Goal: Task Accomplishment & Management: Manage account settings

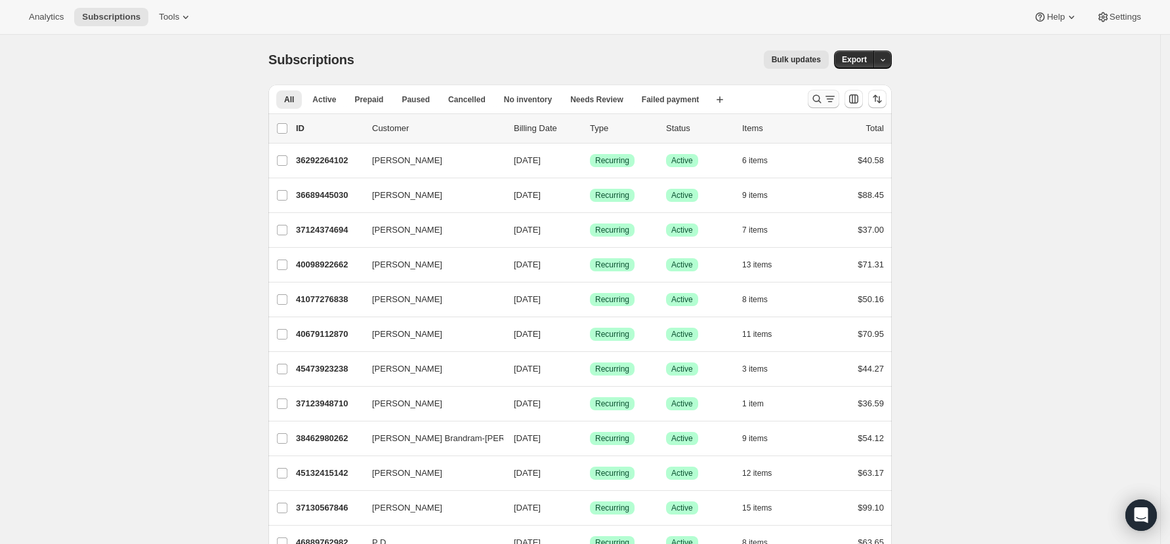
click at [820, 96] on icon "Search and filter results" at bounding box center [817, 99] width 9 height 9
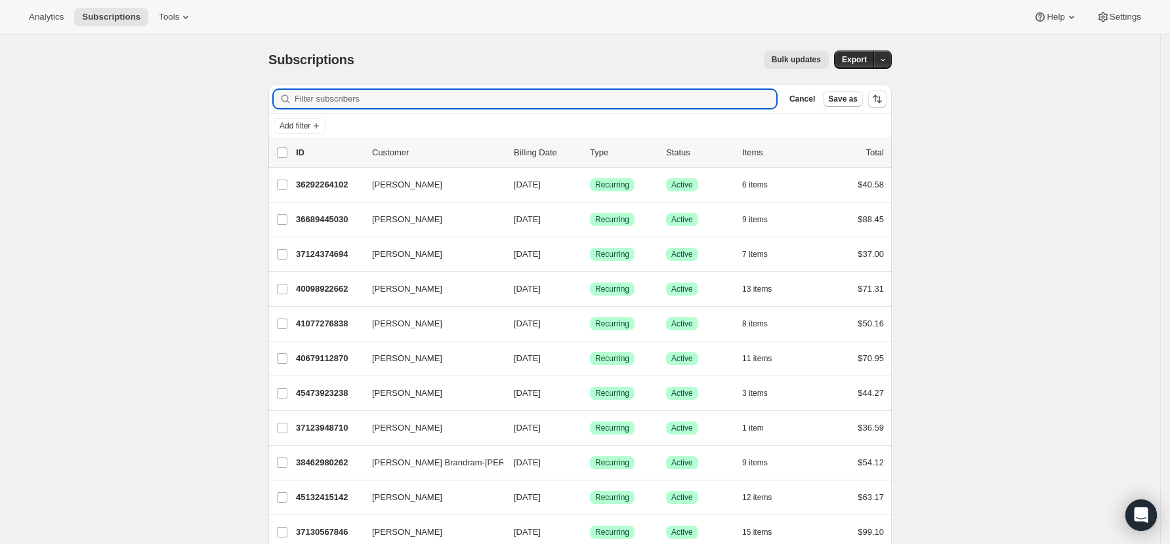
paste input "42987290790"
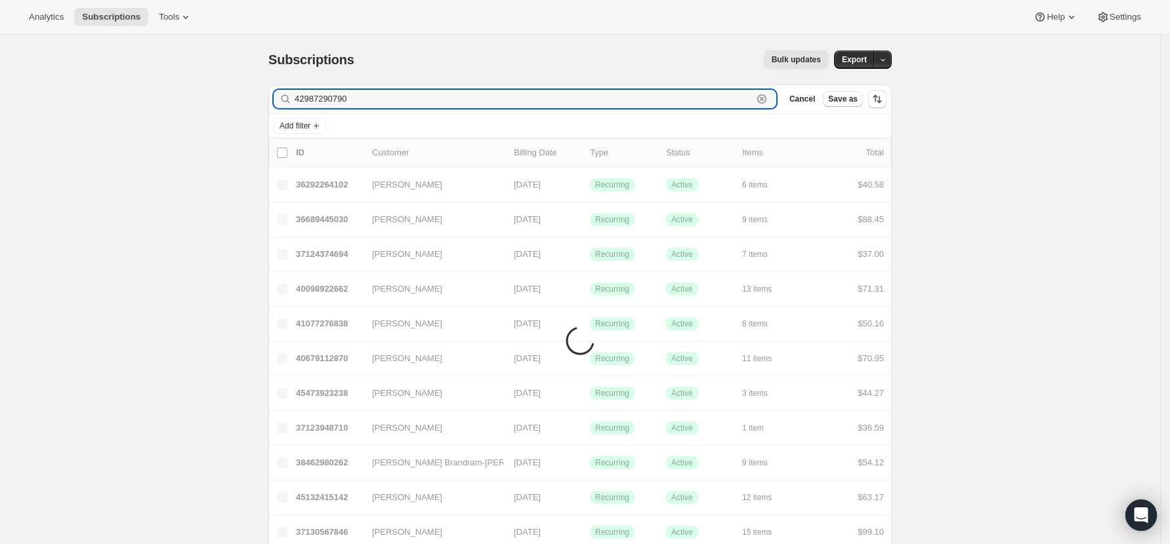
type input "42987290790"
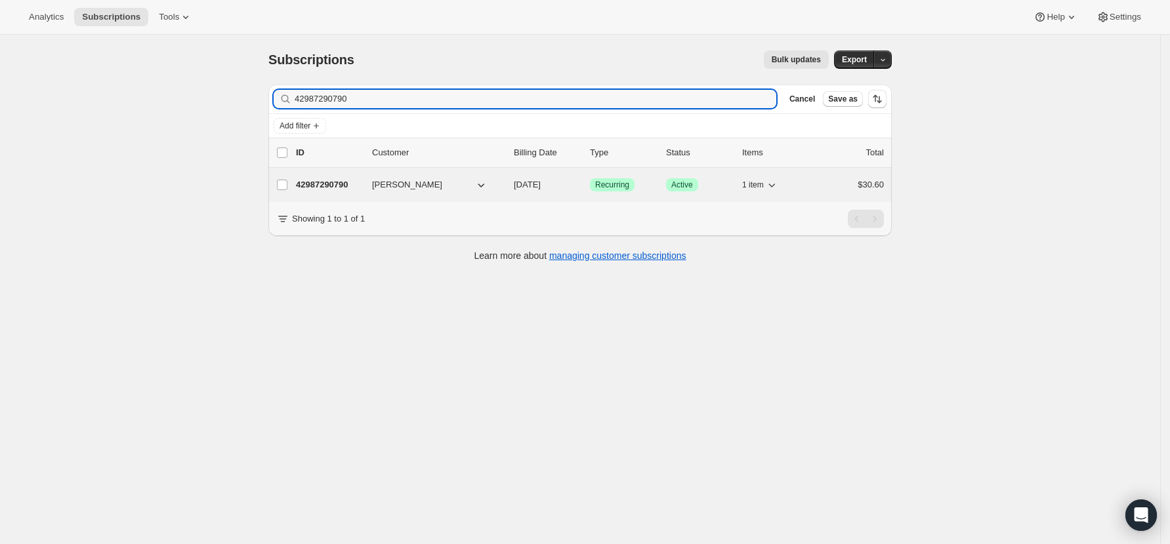
click at [329, 187] on p "42987290790" at bounding box center [329, 184] width 66 height 13
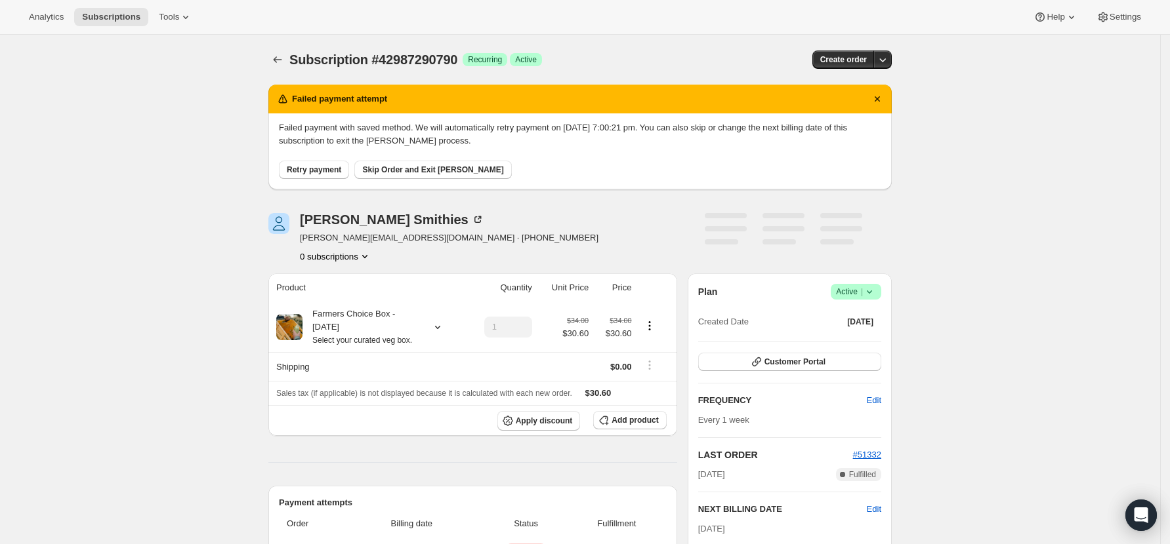
click at [336, 171] on span "Retry payment" at bounding box center [314, 170] width 54 height 10
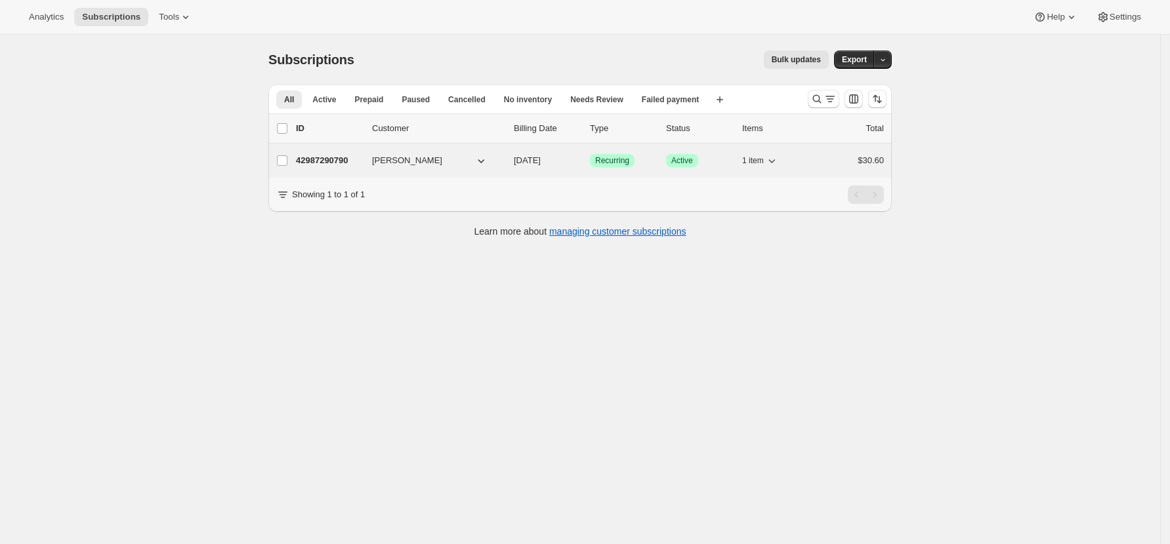
click at [314, 159] on p "42987290790" at bounding box center [329, 160] width 66 height 13
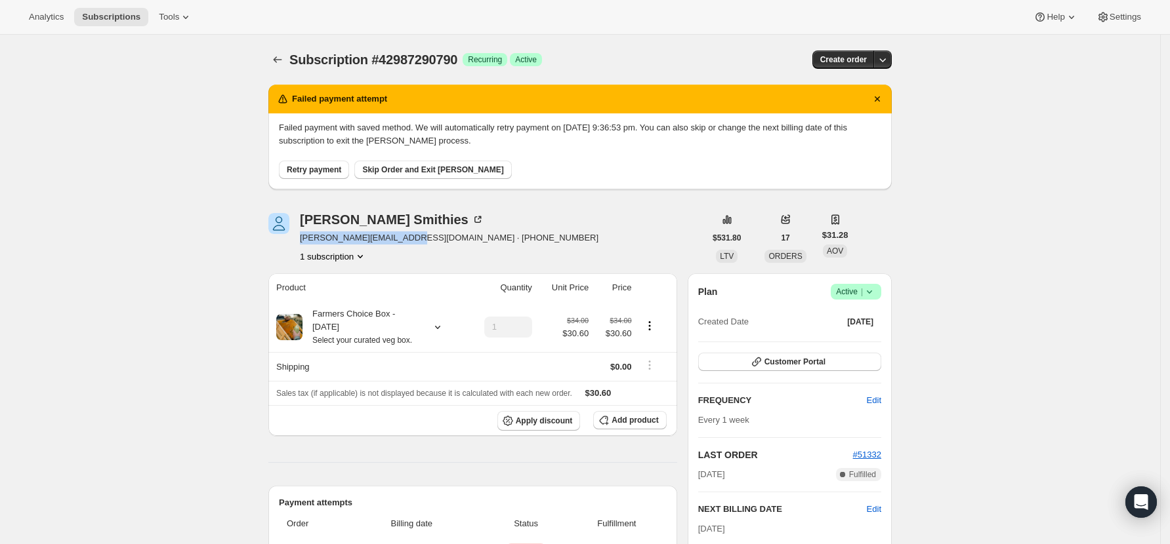
drag, startPoint x: 406, startPoint y: 237, endPoint x: 302, endPoint y: 236, distance: 104.3
click at [302, 236] on div "Simon Smithies simon.smithies@gmail.com · +64211771339 1 subscription" at bounding box center [486, 238] width 436 height 50
copy span "simon.smithies@gmail.com"
click at [414, 169] on span "Skip Order and Exit Dunning" at bounding box center [432, 170] width 141 height 10
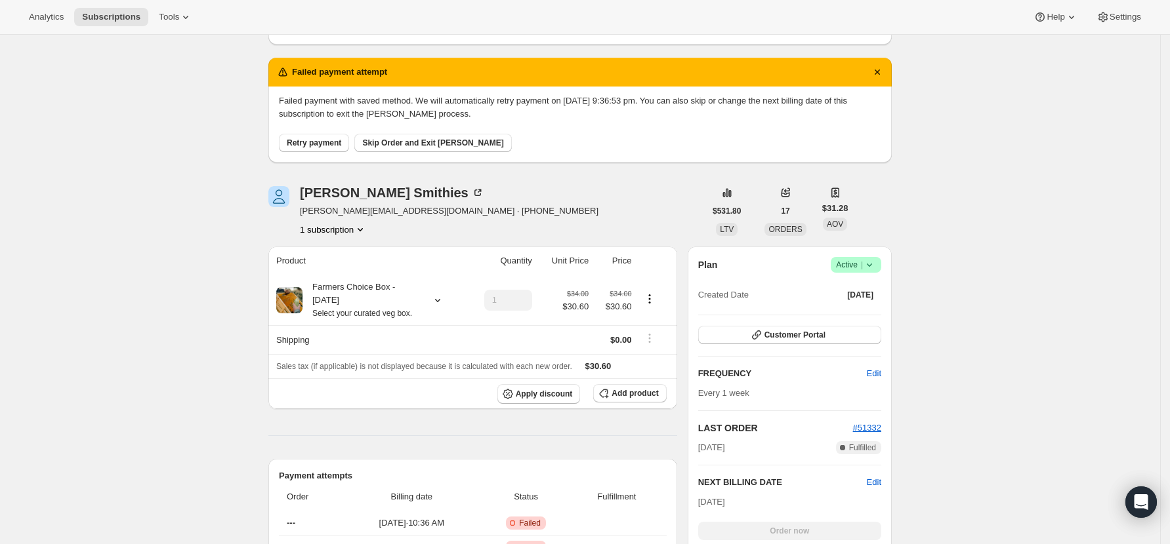
scroll to position [174, 0]
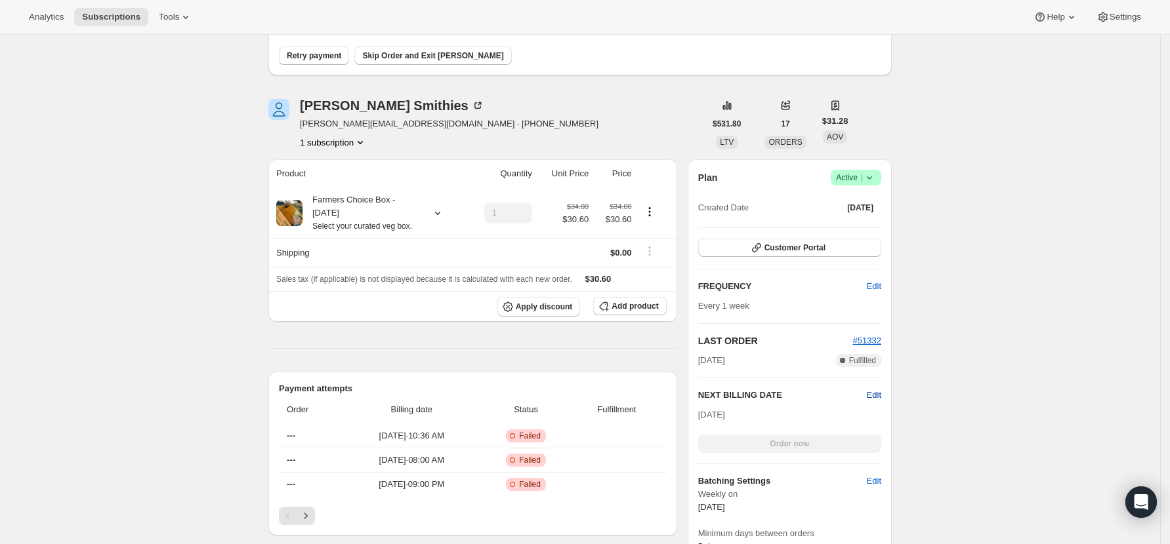
click at [880, 393] on span "Edit" at bounding box center [874, 395] width 14 height 13
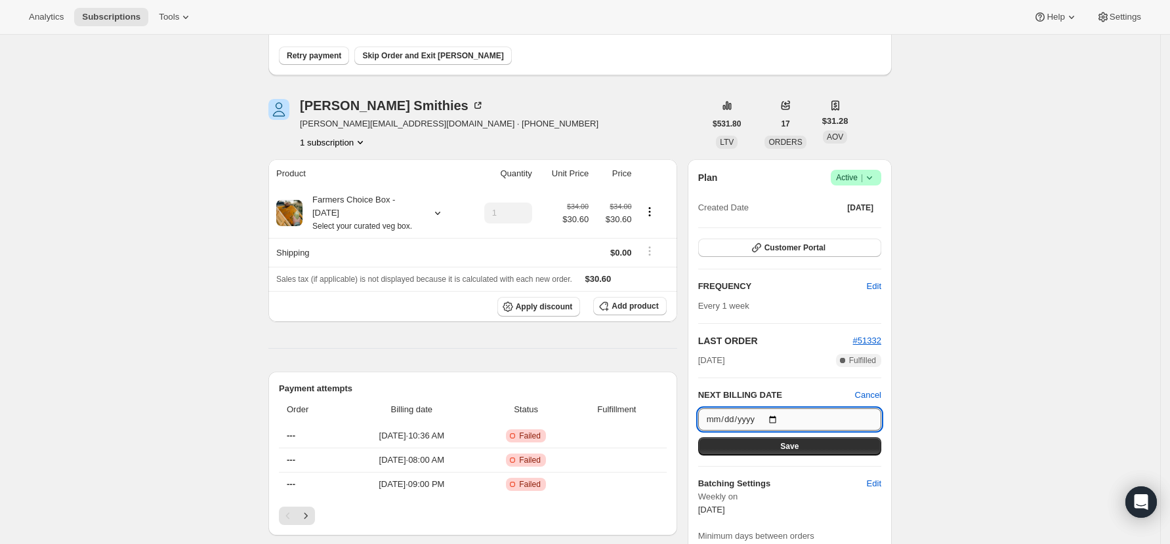
click at [779, 420] on input "[DATE]" at bounding box center [789, 420] width 183 height 22
type input "[DATE]"
click at [821, 447] on button "Save" at bounding box center [789, 447] width 183 height 18
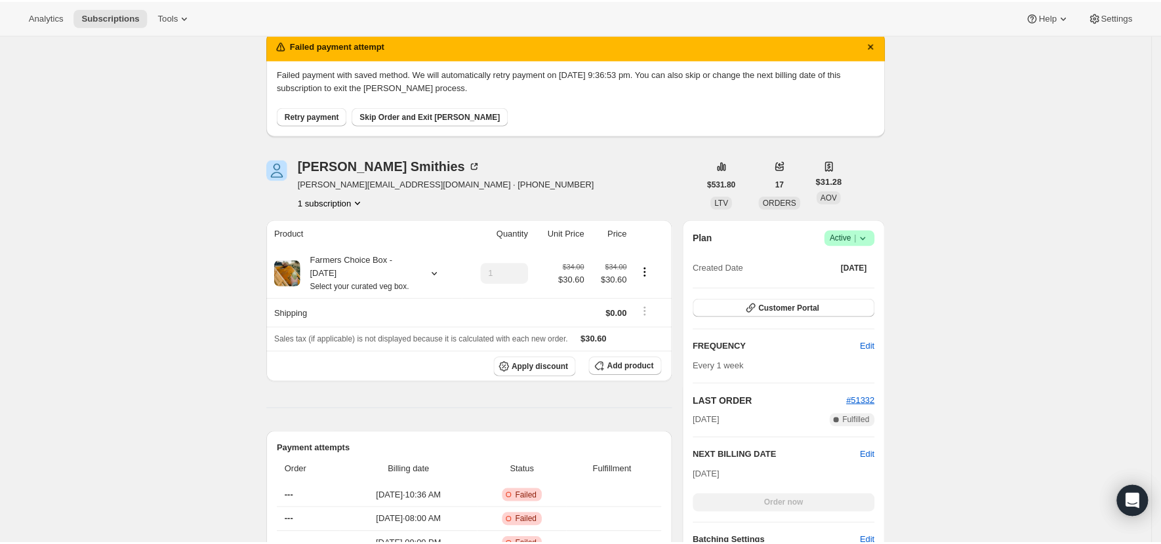
scroll to position [0, 0]
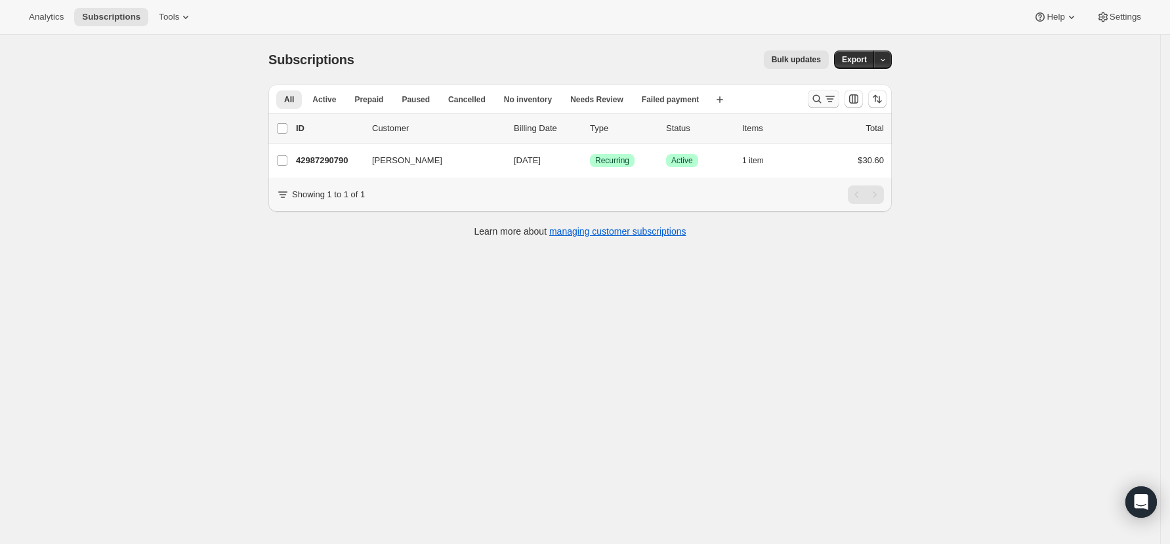
click at [821, 98] on icon "Search and filter results" at bounding box center [817, 99] width 9 height 9
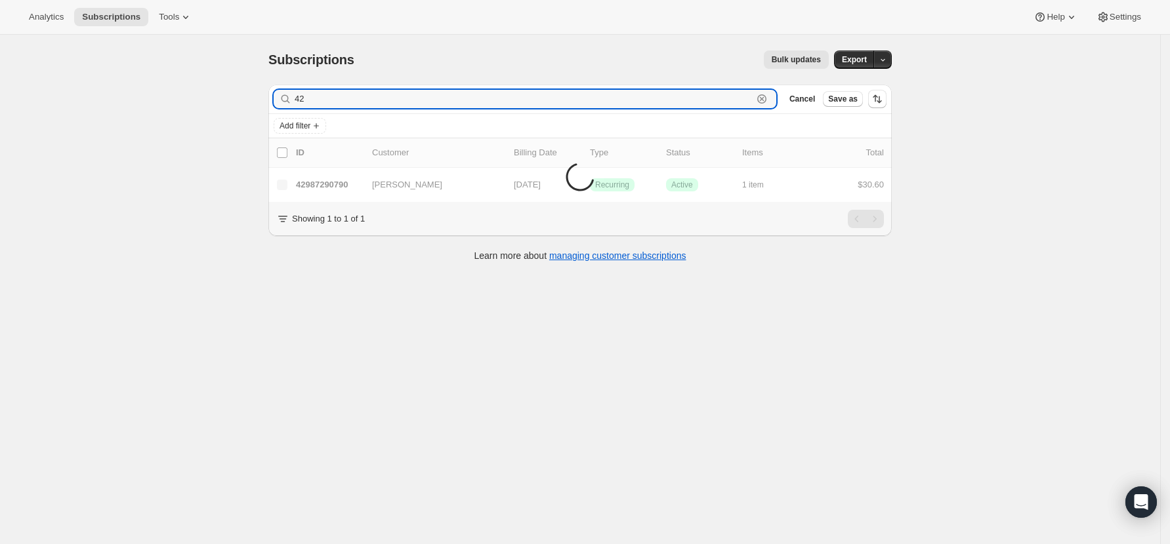
type input "4"
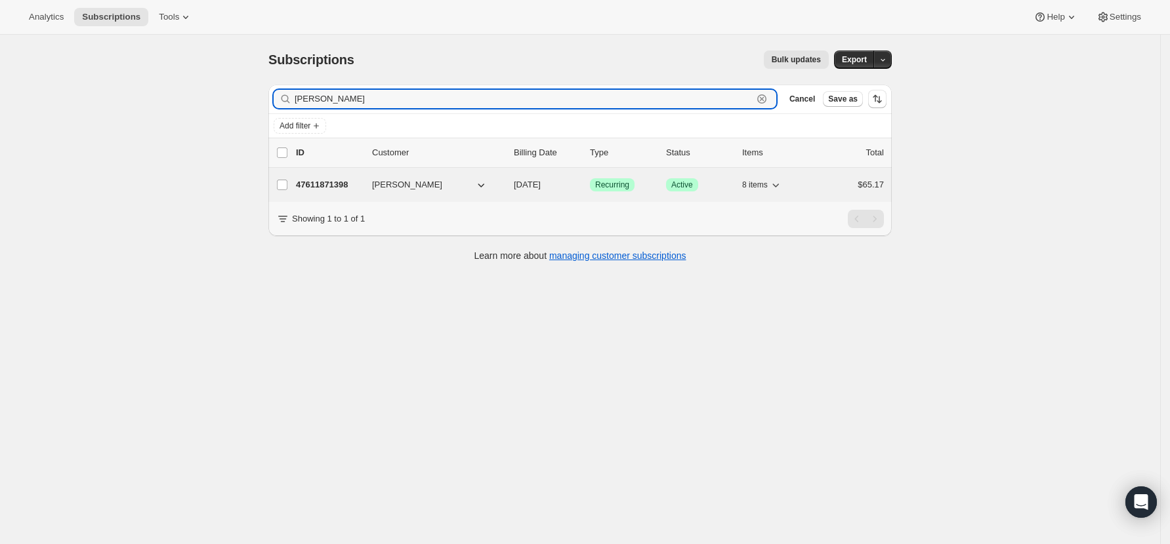
type input "[PERSON_NAME]"
click at [333, 188] on p "47611871398" at bounding box center [329, 184] width 66 height 13
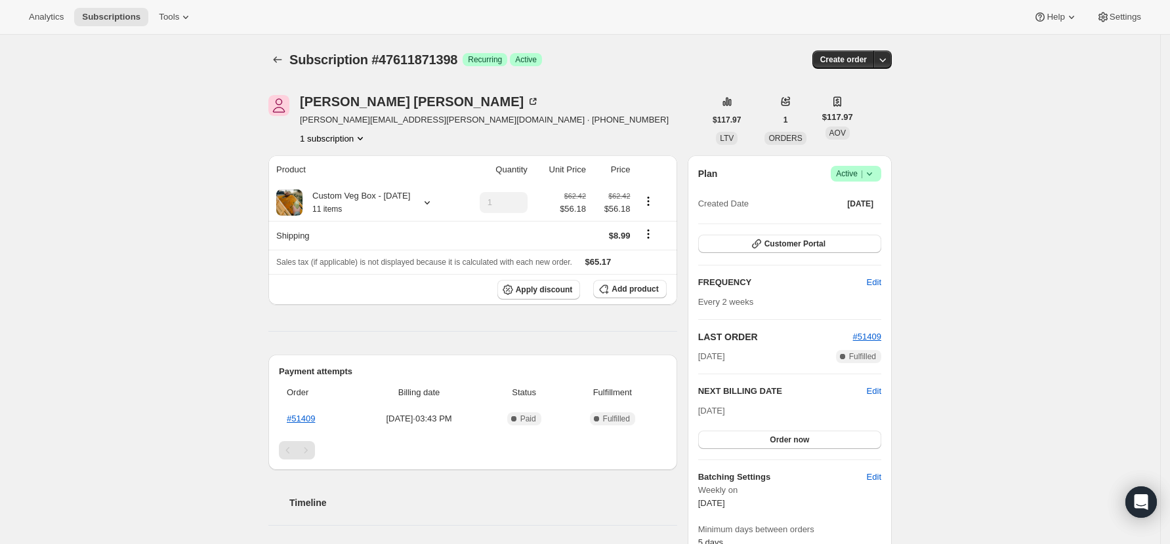
scroll to position [87, 0]
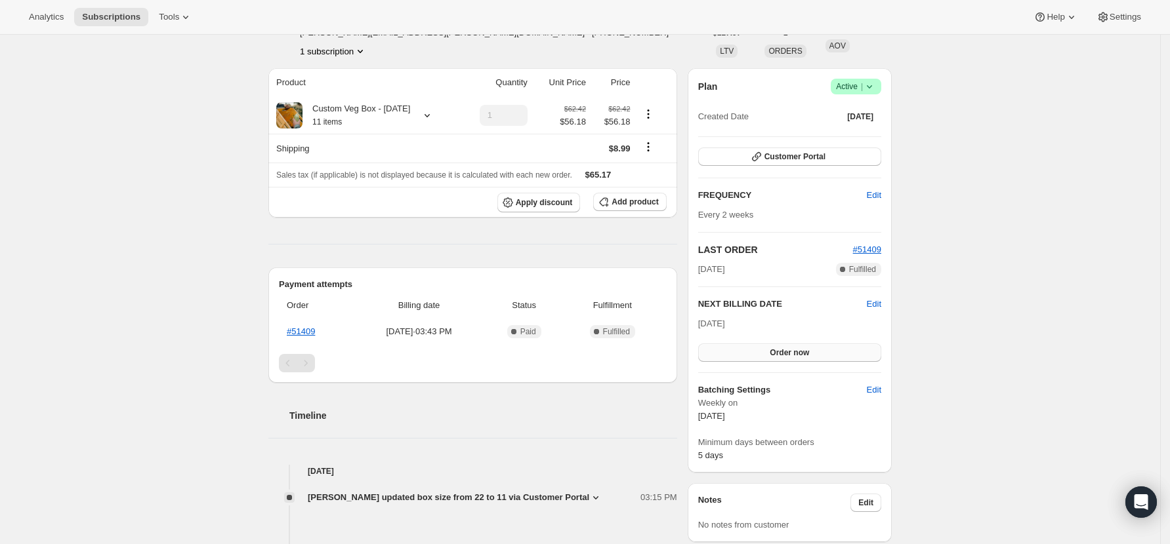
click at [781, 348] on span "Order now" at bounding box center [788, 353] width 39 height 10
click at [781, 348] on span "Click to confirm" at bounding box center [790, 353] width 60 height 10
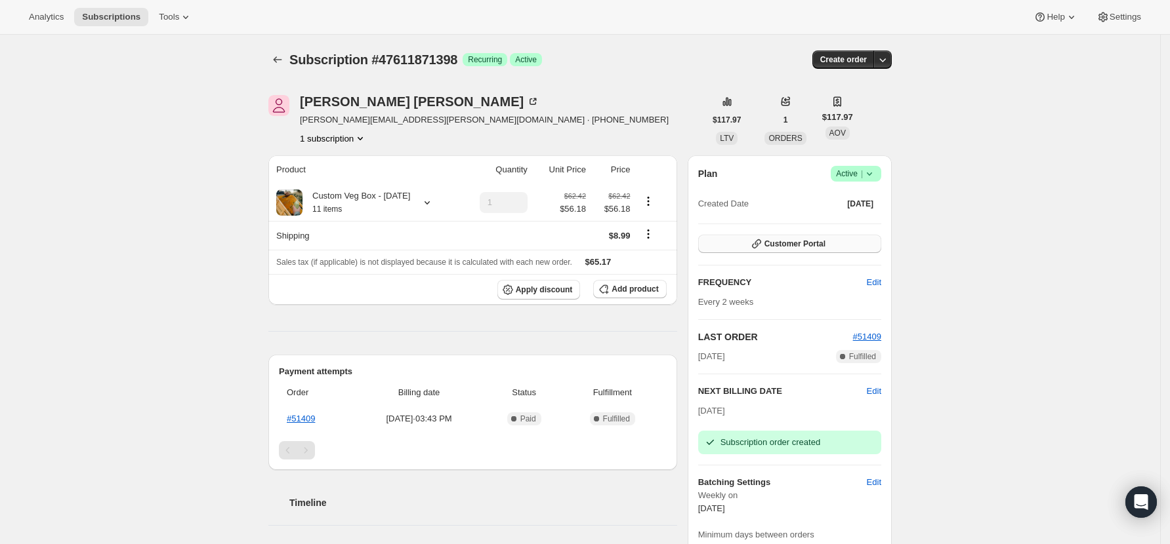
click at [754, 239] on button "Customer Portal" at bounding box center [789, 244] width 183 height 18
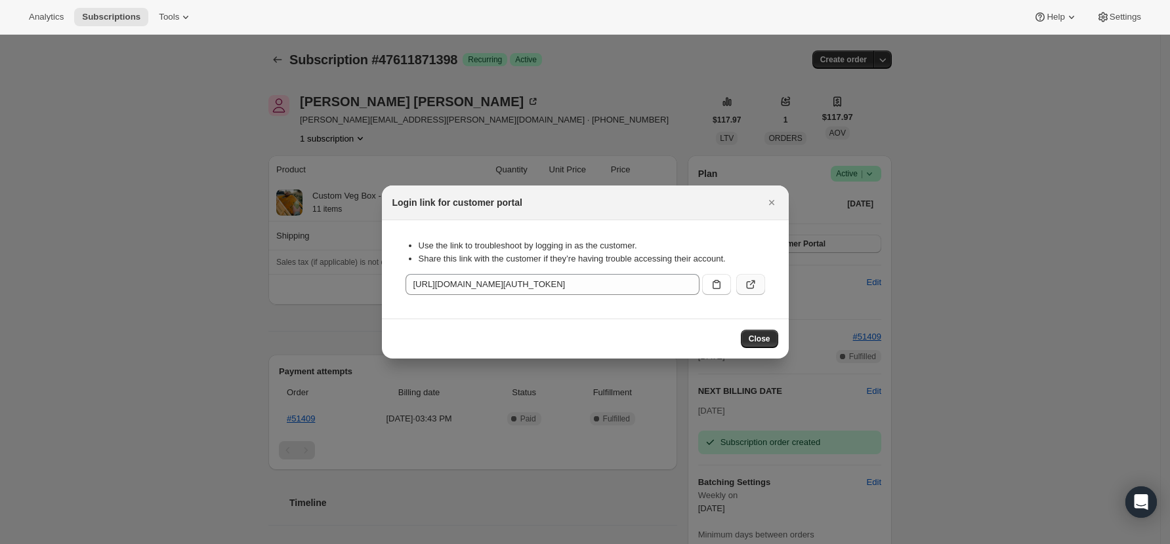
click at [756, 289] on icon ":r35:" at bounding box center [750, 284] width 13 height 13
click at [768, 337] on span "Close" at bounding box center [759, 339] width 22 height 10
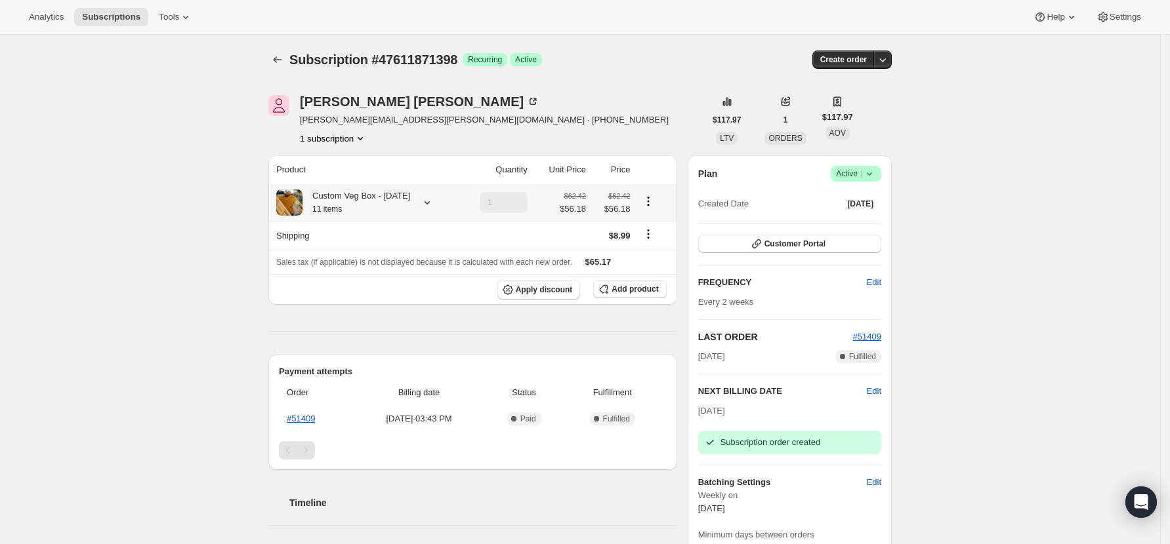
click at [420, 207] on icon at bounding box center [426, 202] width 13 height 13
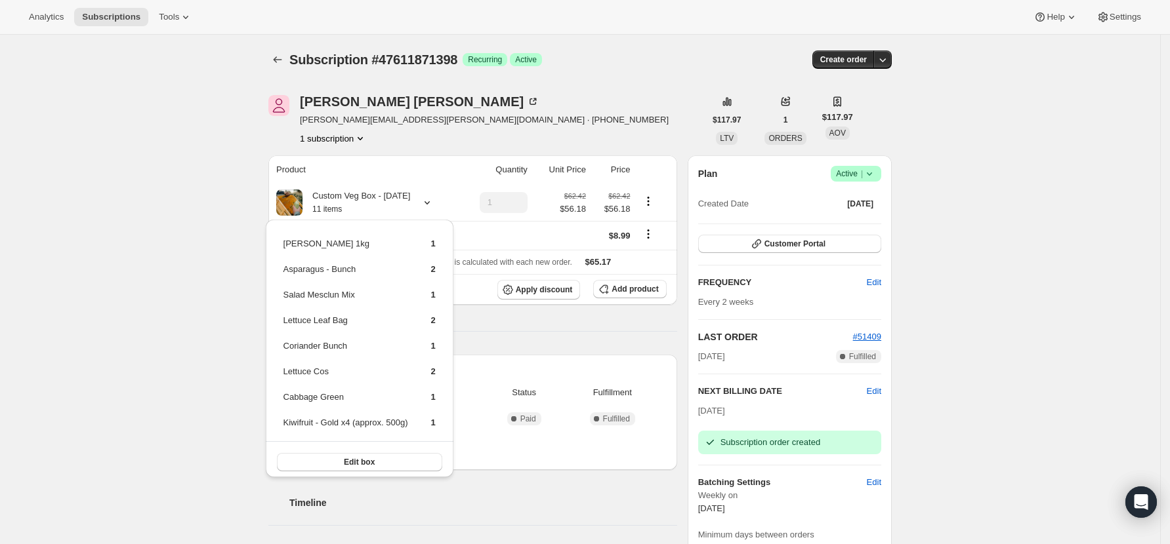
click at [144, 291] on div "Subscription #47611871398. This page is ready Subscription #47611871398 Success…" at bounding box center [580, 521] width 1160 height 972
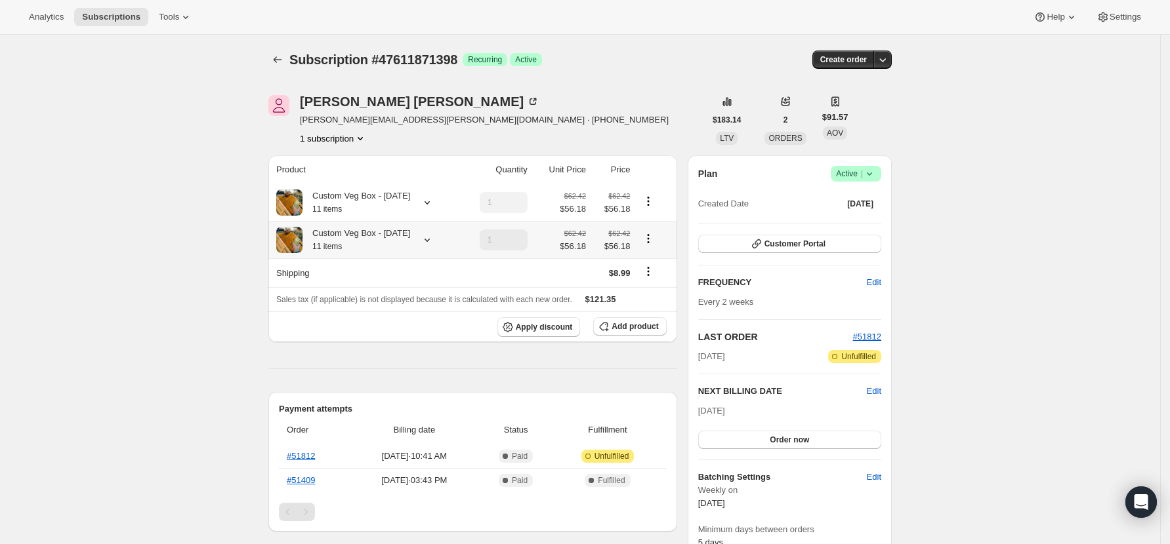
click at [653, 245] on icon "Product actions" at bounding box center [648, 238] width 13 height 13
click at [660, 300] on span "Remove" at bounding box center [654, 300] width 31 height 10
type input "0"
click at [633, 129] on div "[PERSON_NAME] [PERSON_NAME][EMAIL_ADDRESS][PERSON_NAME][DOMAIN_NAME] · [PHONE_N…" at bounding box center [486, 120] width 436 height 50
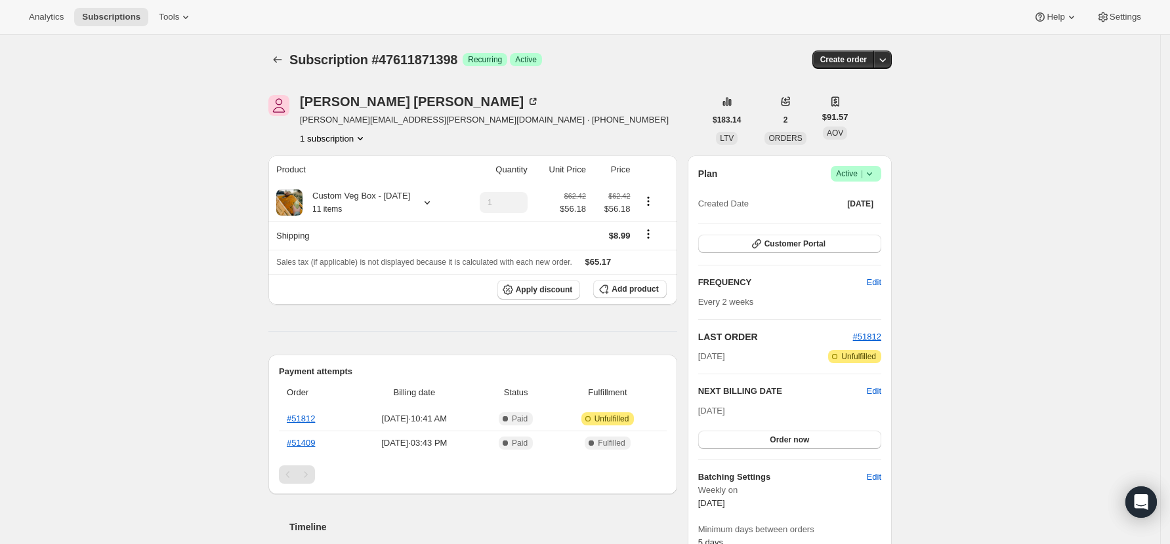
scroll to position [174, 0]
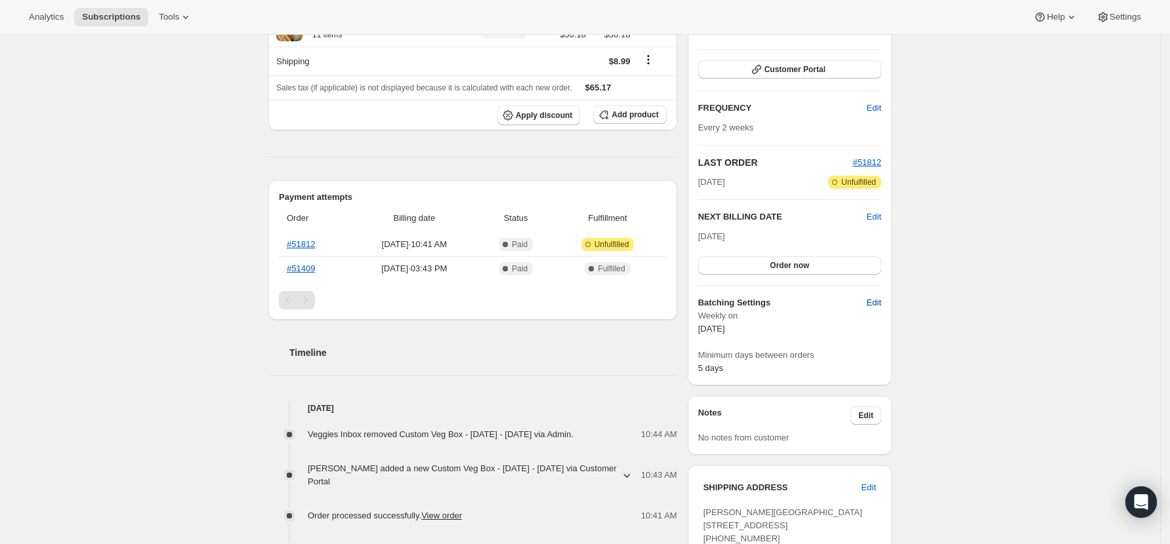
click at [880, 307] on span "Edit" at bounding box center [874, 302] width 14 height 13
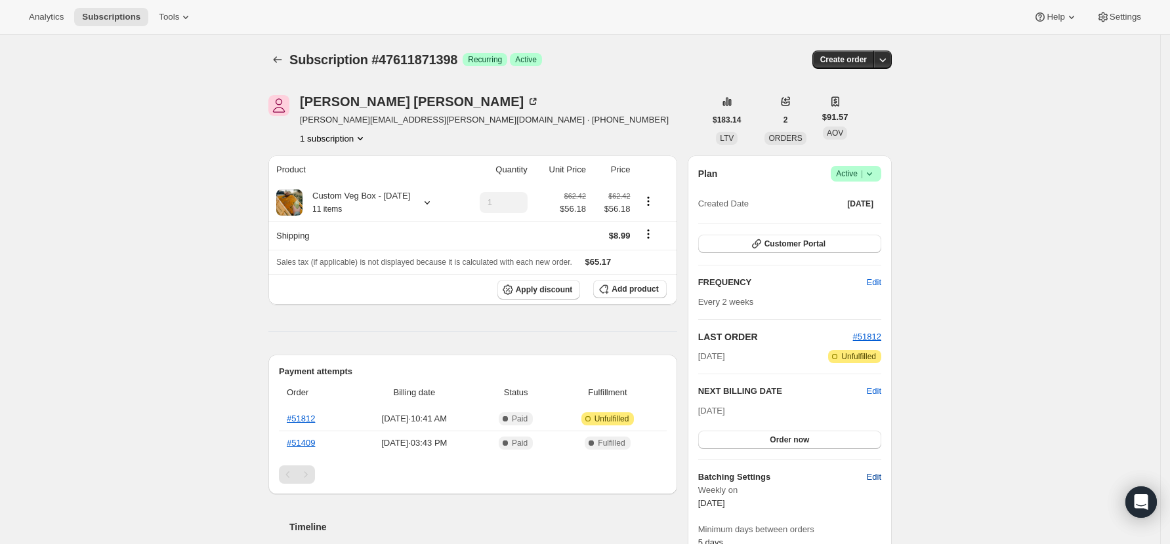
select select "WEEKDAY"
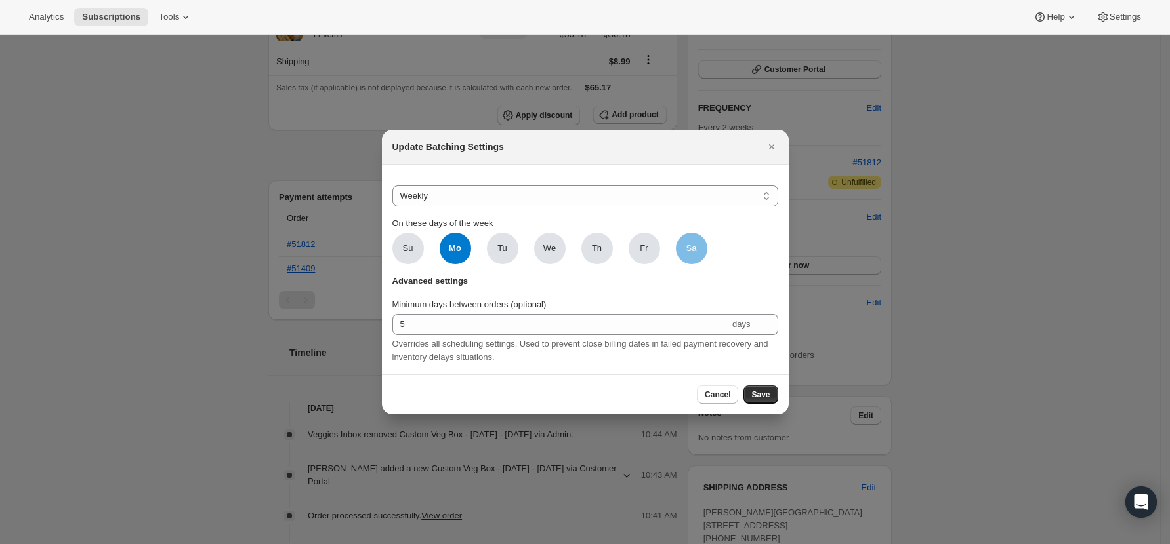
click at [699, 247] on span "Sa" at bounding box center [691, 248] width 31 height 31
click at [0, 0] on input "Sa" at bounding box center [0, 0] width 0 height 0
click at [447, 244] on span "Mo" at bounding box center [454, 248] width 31 height 31
click input "Mo" at bounding box center [0, 0] width 0 height 0
click at [769, 399] on span "Save" at bounding box center [760, 395] width 18 height 10
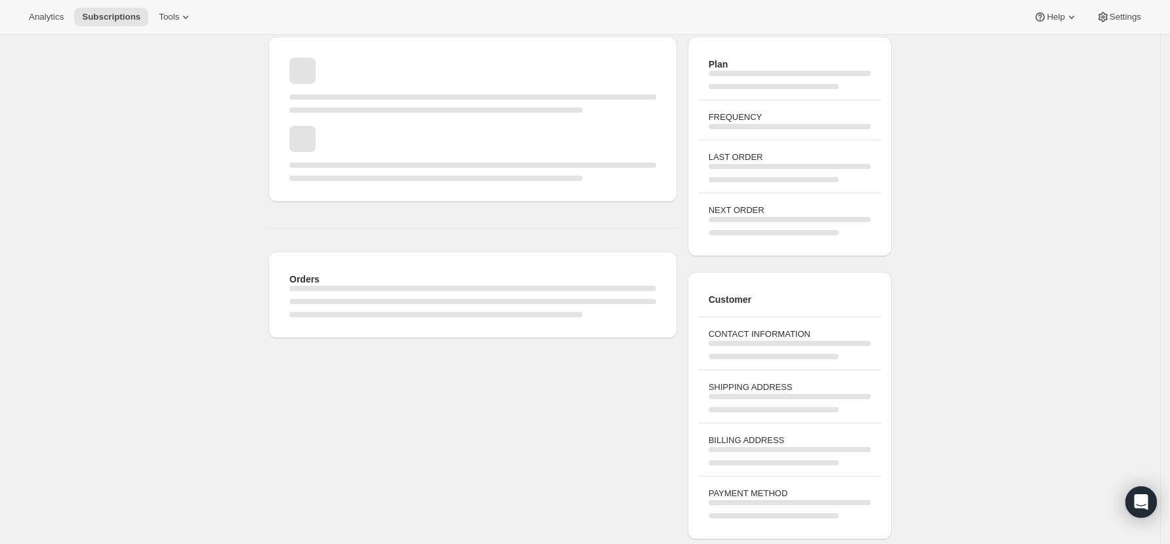
scroll to position [174, 0]
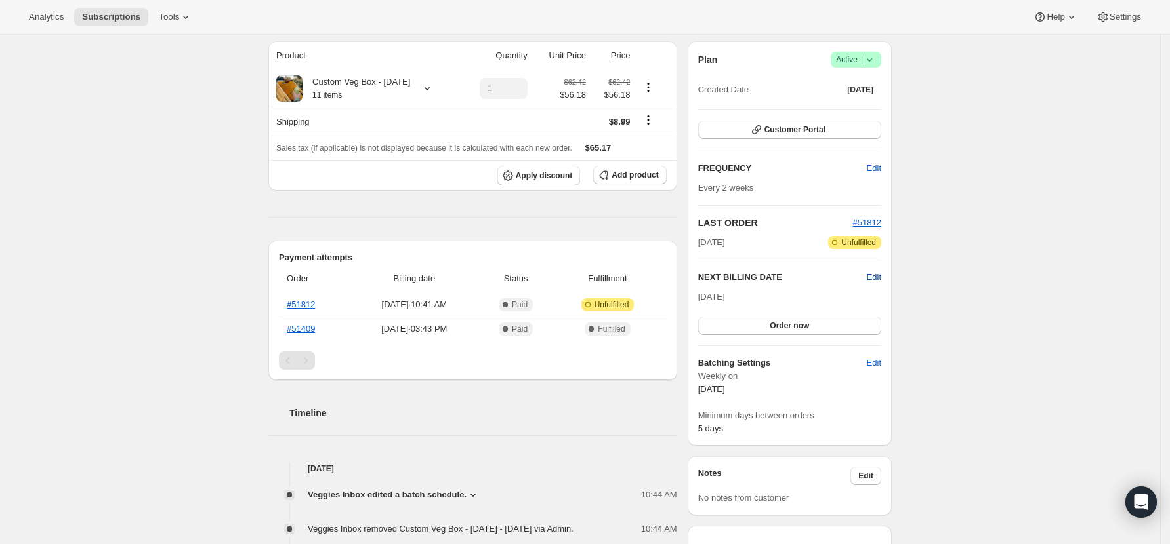
click at [876, 277] on span "Edit" at bounding box center [874, 277] width 14 height 13
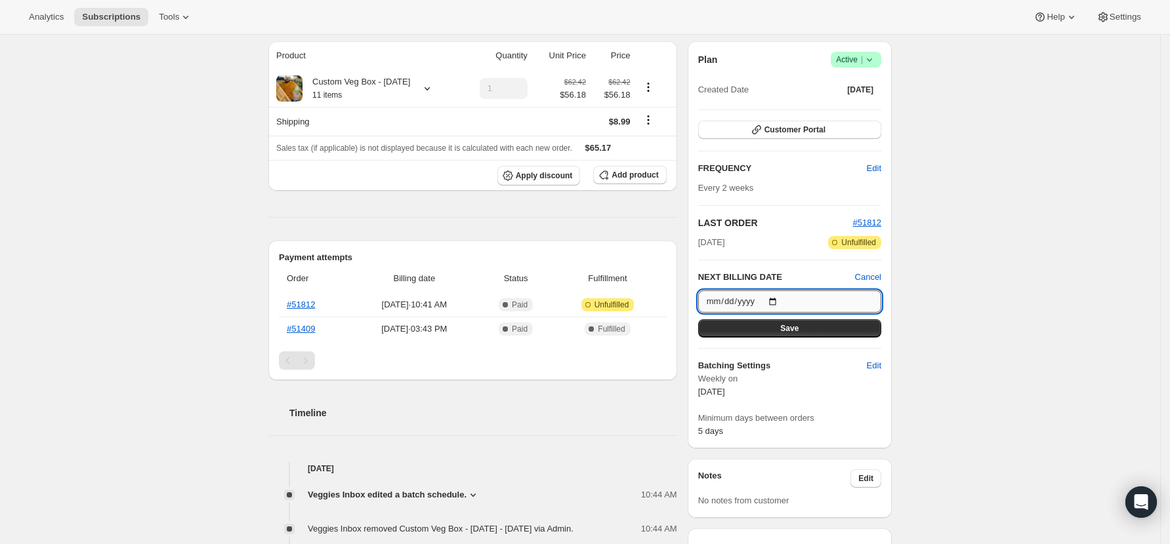
click at [777, 298] on input "[DATE]" at bounding box center [789, 302] width 183 height 22
type input "[DATE]"
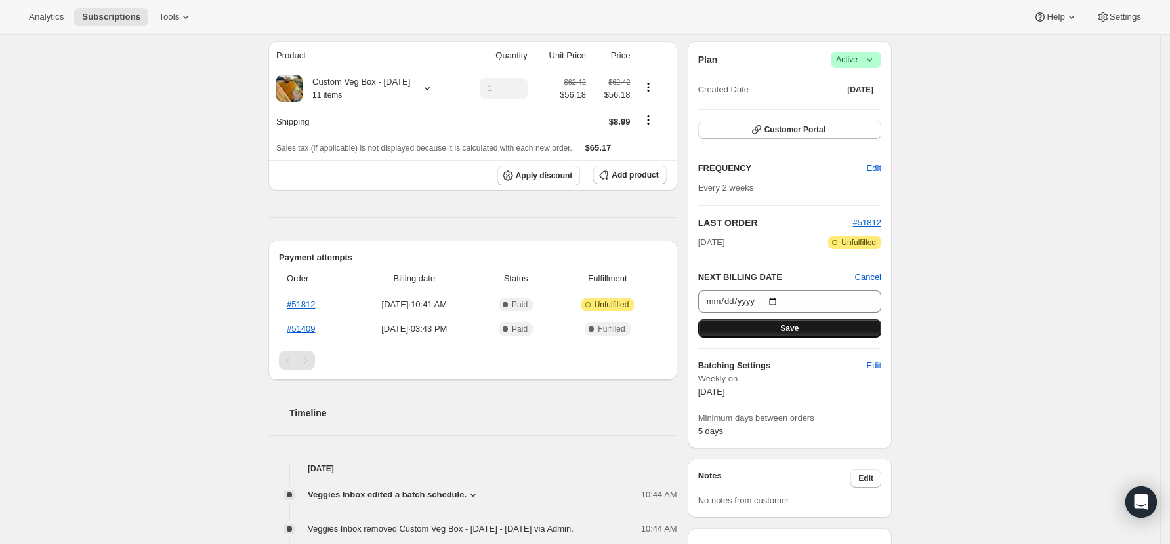
click at [793, 330] on span "Save" at bounding box center [789, 328] width 18 height 10
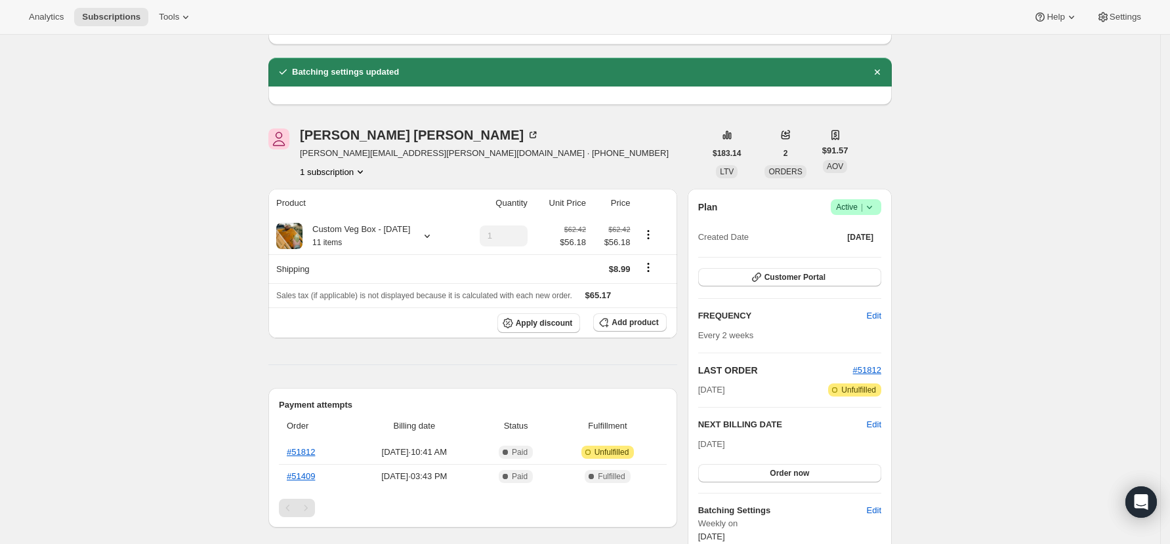
scroll to position [0, 0]
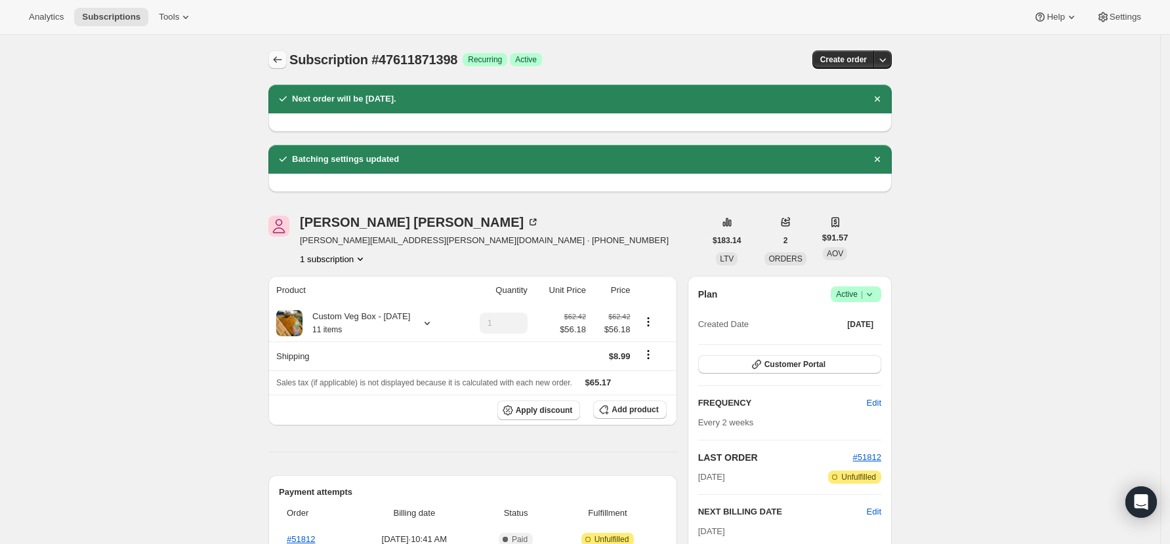
click at [284, 57] on icon "Subscriptions" at bounding box center [277, 59] width 13 height 13
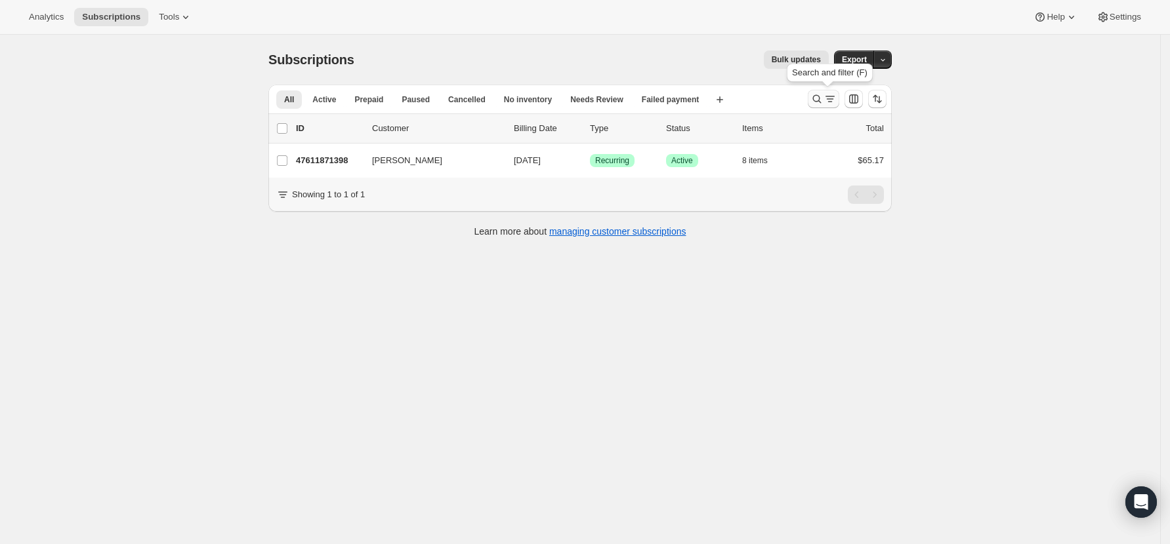
click at [821, 101] on icon "Search and filter results" at bounding box center [817, 99] width 9 height 9
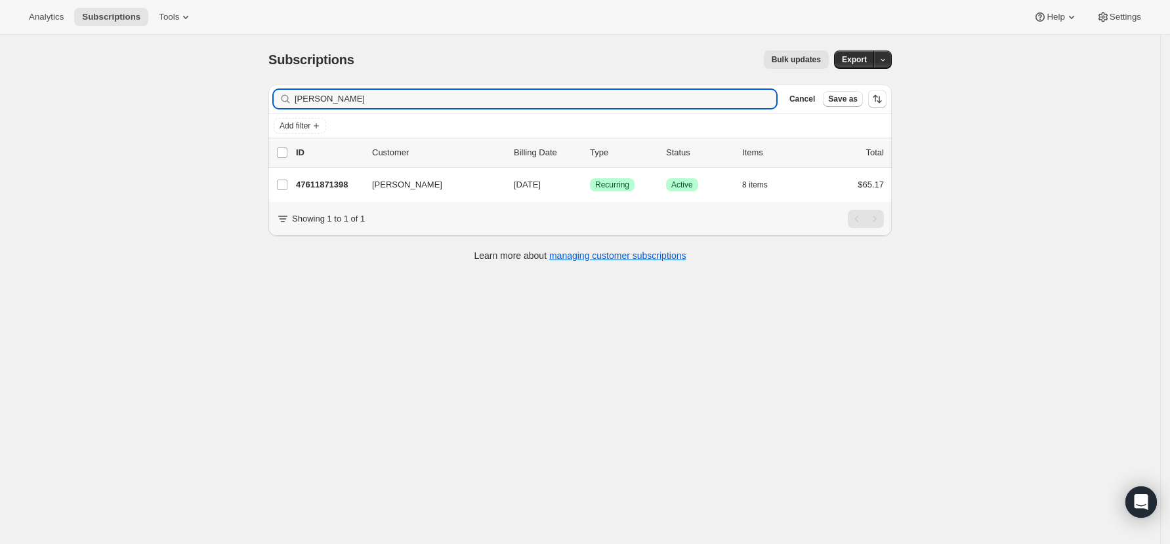
drag, startPoint x: 331, startPoint y: 95, endPoint x: 215, endPoint y: 93, distance: 116.1
click at [215, 93] on div "Subscriptions. This page is ready Subscriptions Bulk updates More actions Bulk …" at bounding box center [580, 307] width 1160 height 544
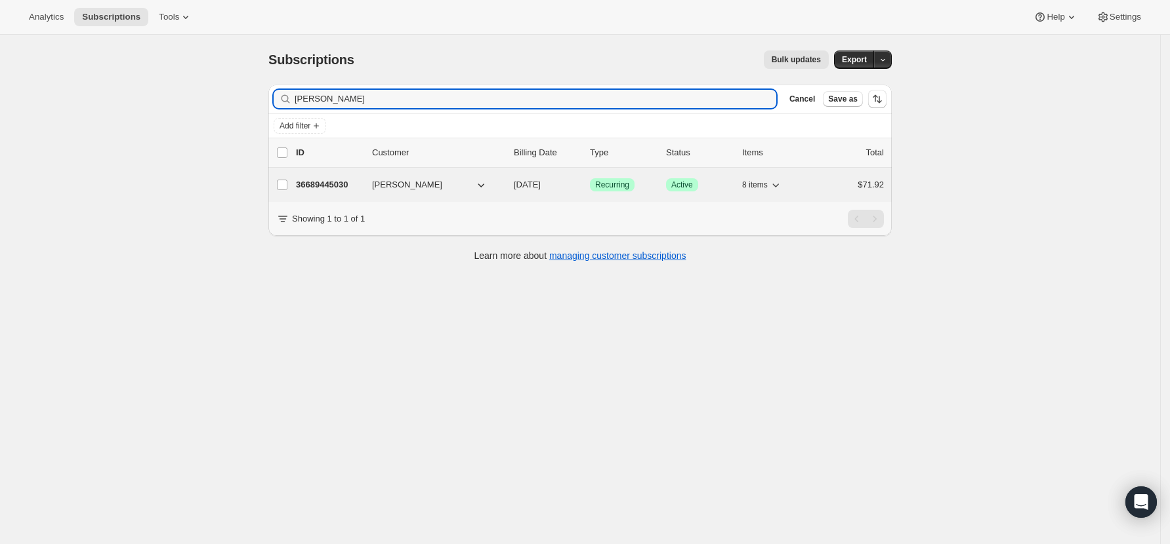
type input "[PERSON_NAME]"
click at [328, 184] on p "36689445030" at bounding box center [329, 184] width 66 height 13
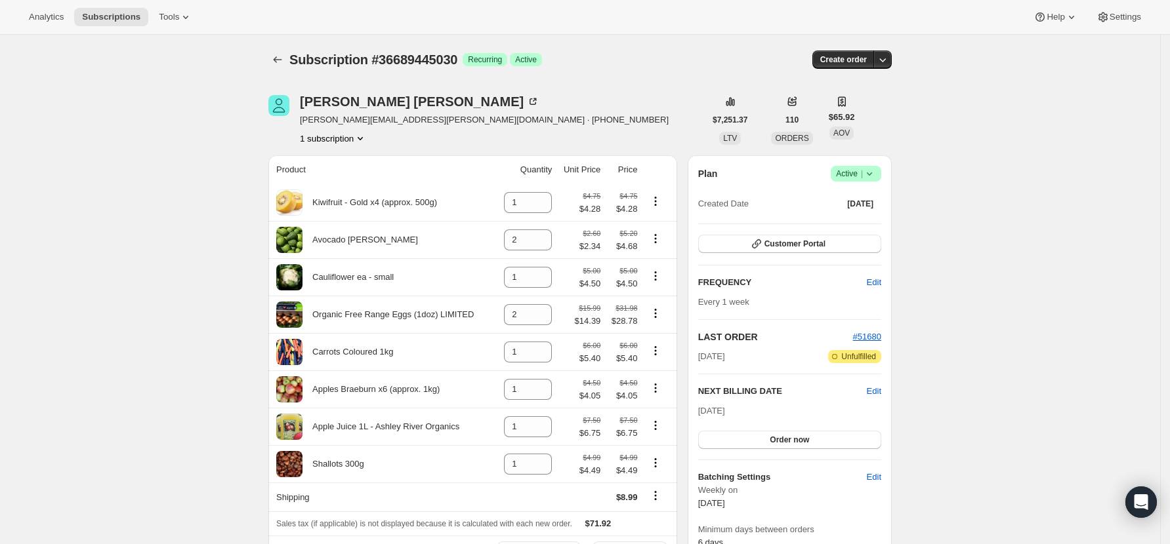
scroll to position [87, 0]
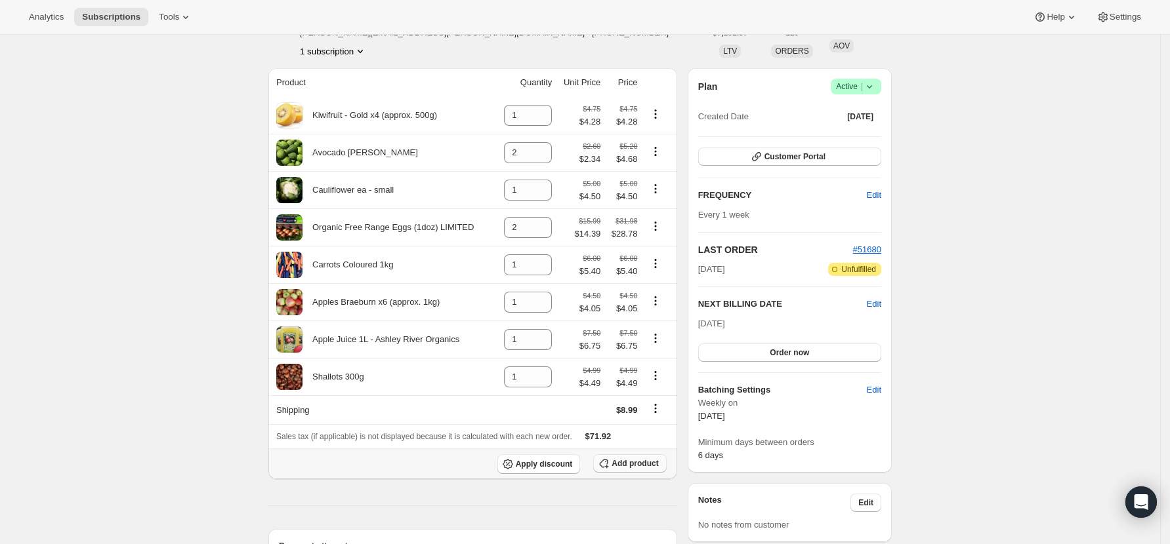
click at [635, 469] on span "Add product" at bounding box center [634, 464] width 47 height 10
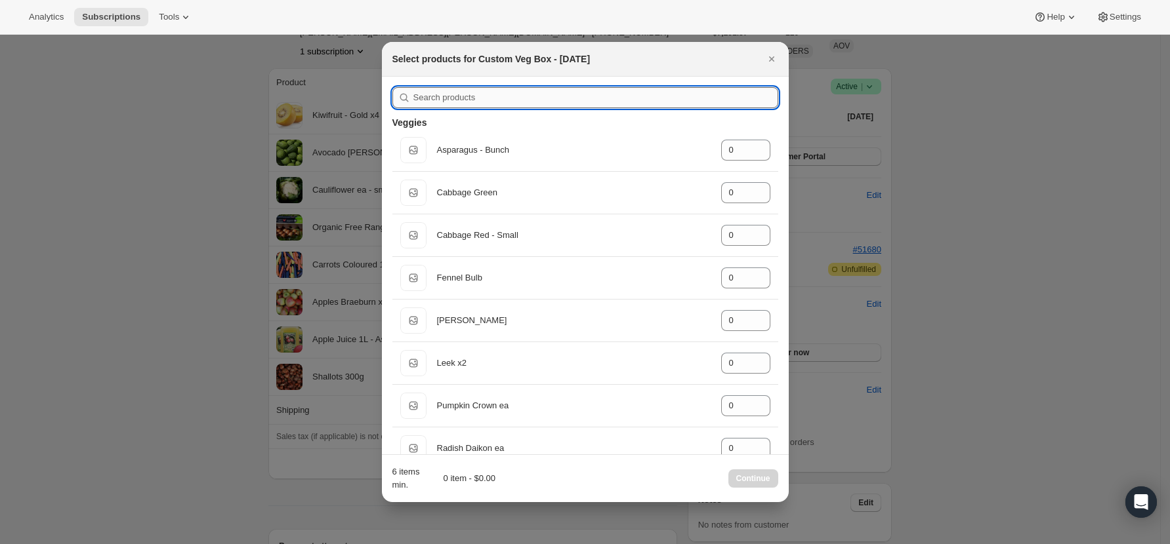
click at [457, 102] on input ":rlt:" at bounding box center [595, 97] width 365 height 21
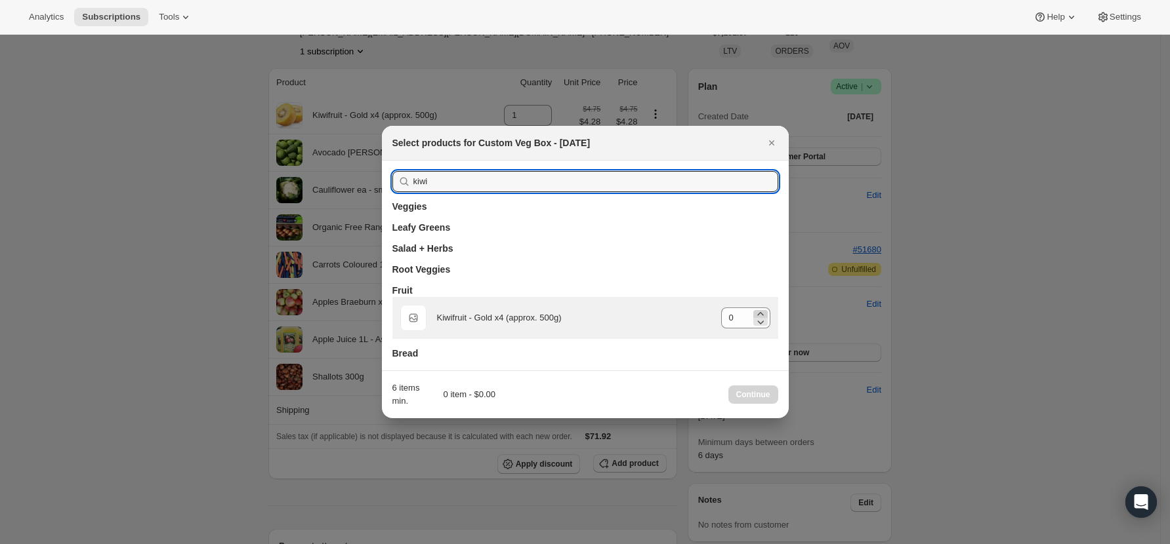
type input "kiwi"
click at [760, 313] on icon ":rlt:" at bounding box center [760, 313] width 6 height 3
type input "1"
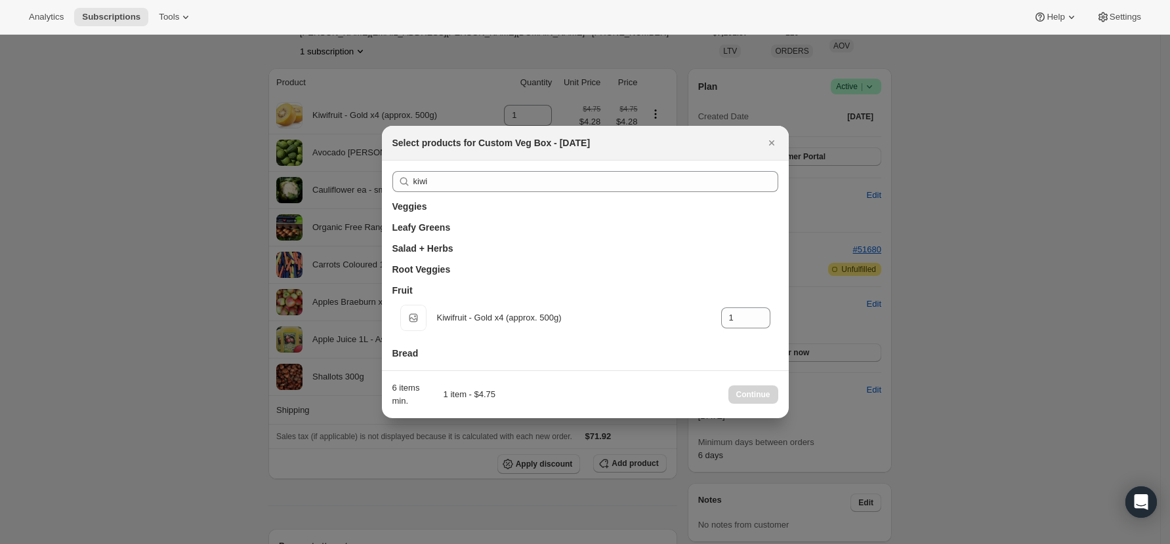
click at [436, 171] on div "kiwi Veggies Leafy Greens Salad + Herbs Root Veggies Fruit Default Title Kiwifr…" at bounding box center [585, 266] width 407 height 210
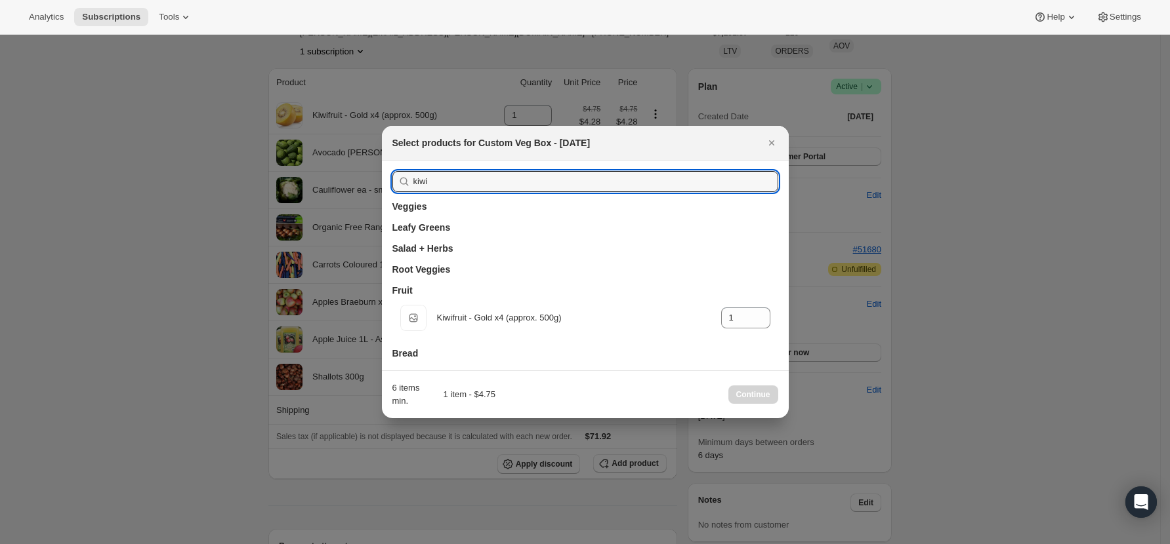
drag, startPoint x: 439, startPoint y: 179, endPoint x: 350, endPoint y: 177, distance: 88.6
type input "a"
type input "0"
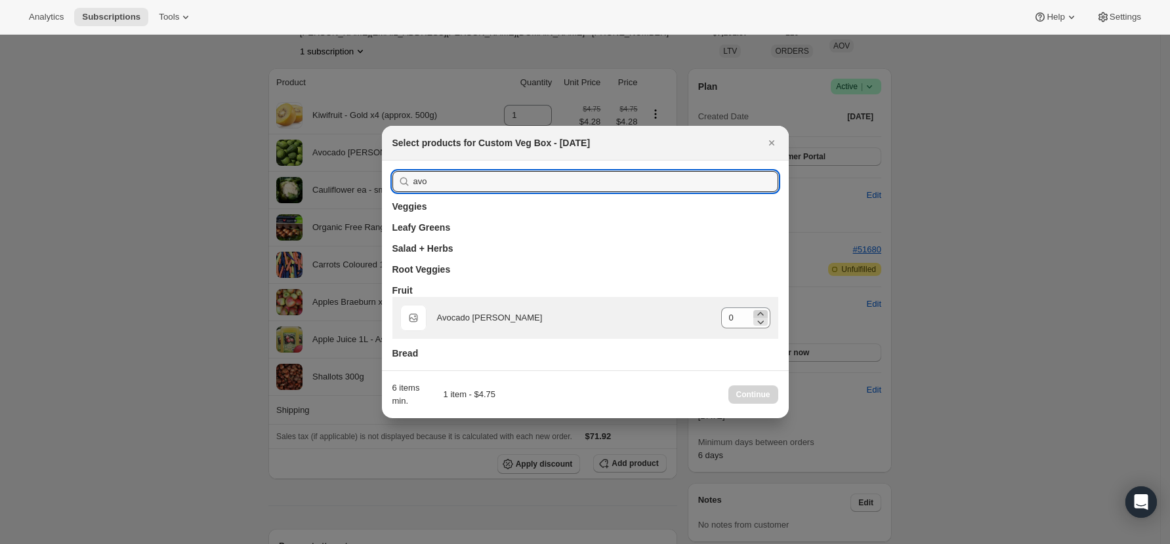
type input "avo"
click at [758, 312] on icon ":rlt:" at bounding box center [760, 314] width 13 height 13
type input "1"
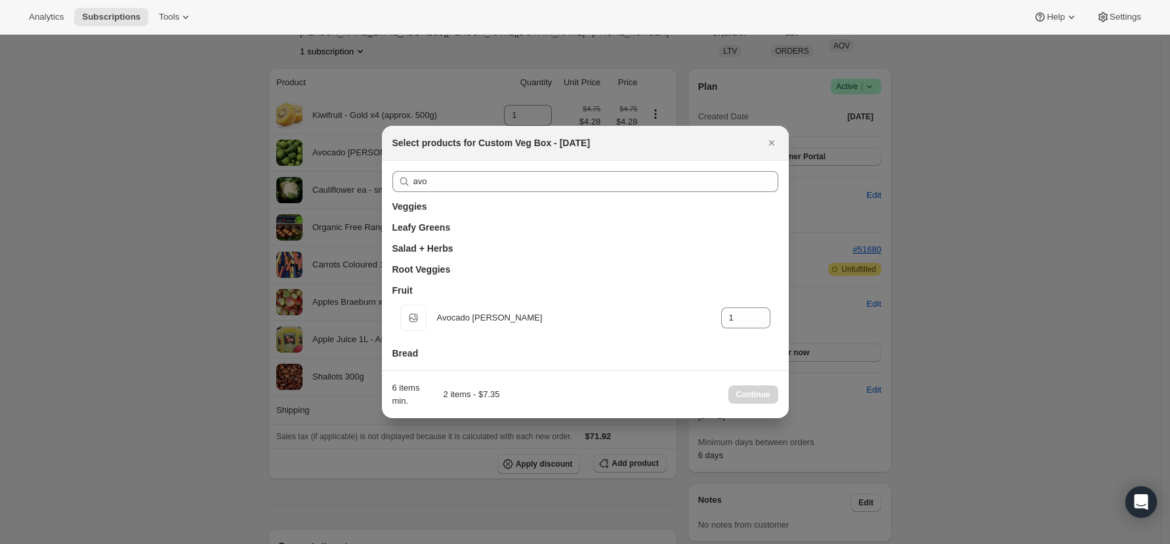
drag, startPoint x: 670, startPoint y: 133, endPoint x: 686, endPoint y: 164, distance: 34.9
click at [686, 164] on div "Select products for Custom Veg Box - [DATE] avo Veggies Leafy Greens Salad + He…" at bounding box center [585, 272] width 407 height 293
click at [466, 184] on input "avo" at bounding box center [595, 181] width 365 height 21
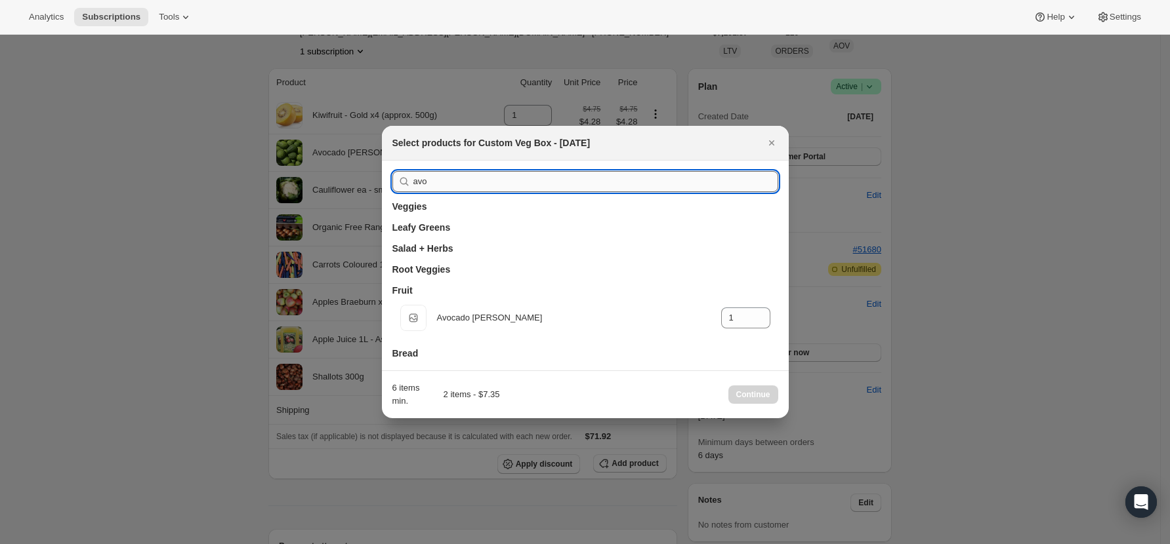
click at [420, 177] on input "avo" at bounding box center [595, 181] width 365 height 21
drag, startPoint x: 428, startPoint y: 178, endPoint x: 371, endPoint y: 172, distance: 58.1
type input "c"
type input "0"
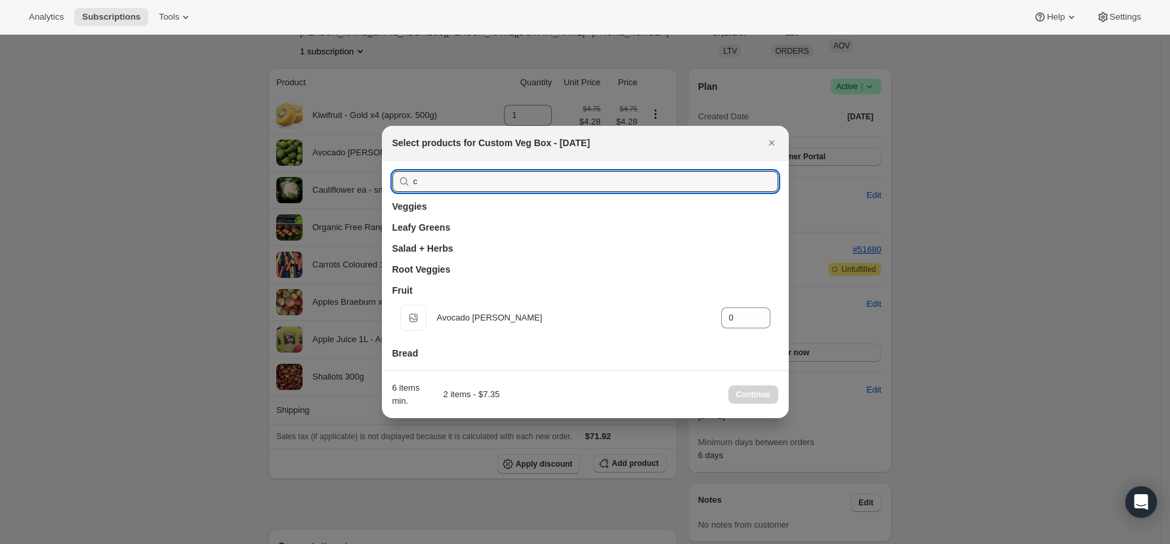
type input "ca"
type input "1"
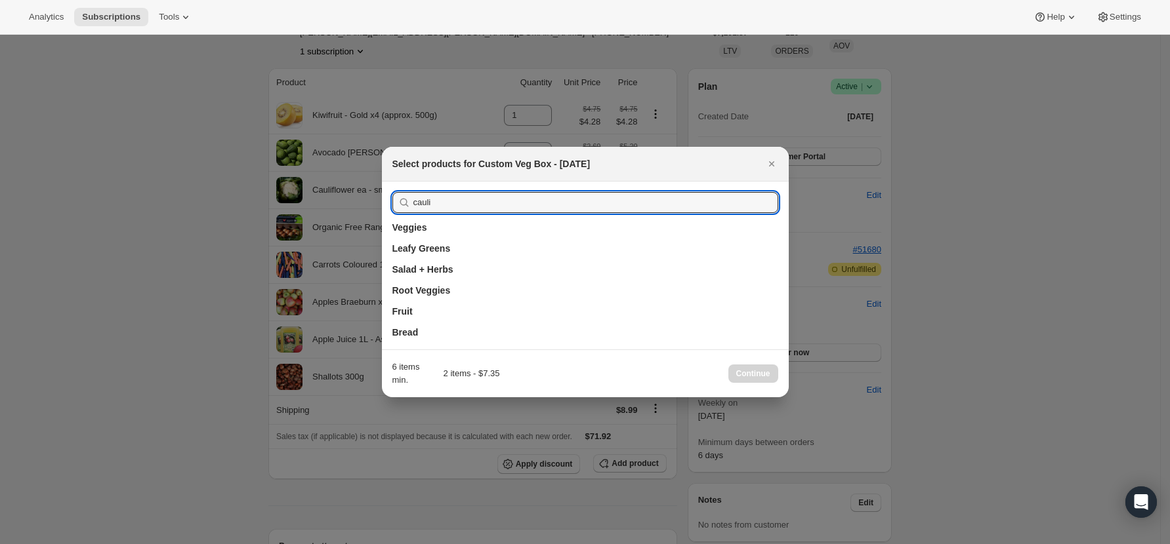
drag, startPoint x: 443, startPoint y: 206, endPoint x: 376, endPoint y: 197, distance: 68.2
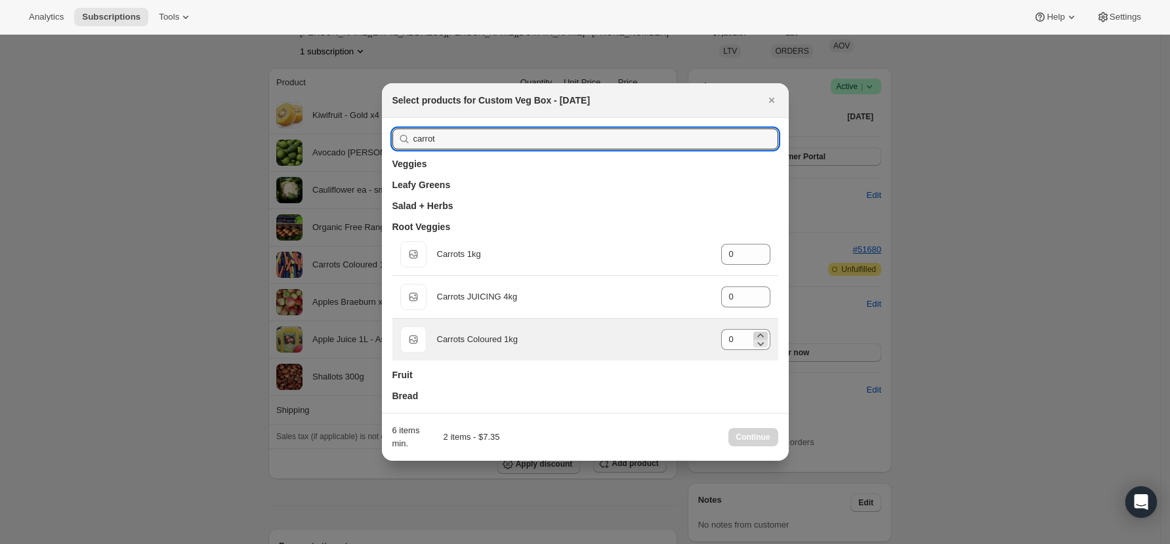
type input "carrot"
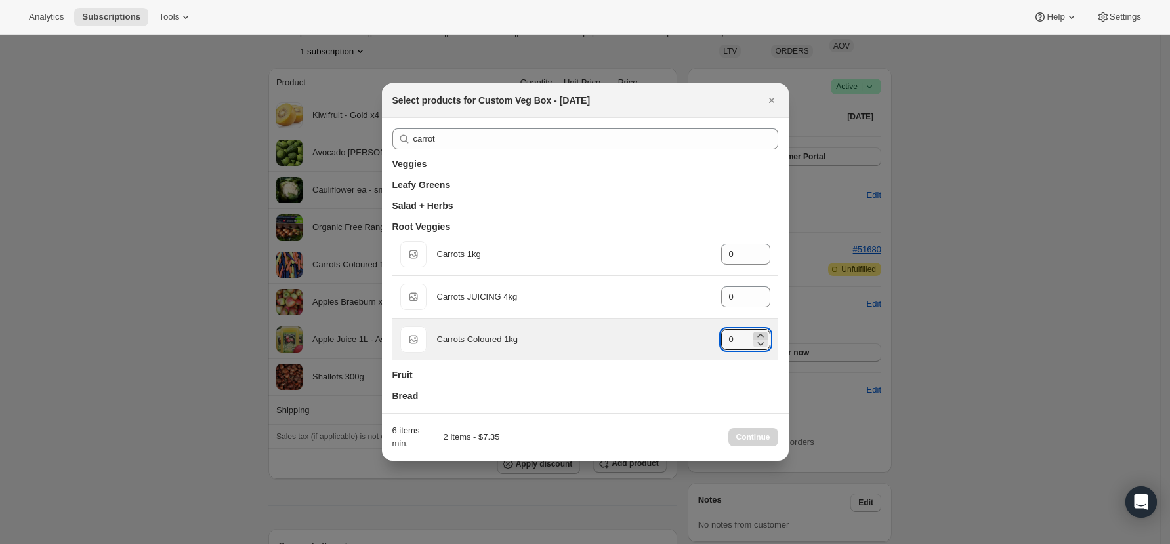
click at [760, 334] on icon ":rlt:" at bounding box center [760, 335] width 13 height 13
type input "1"
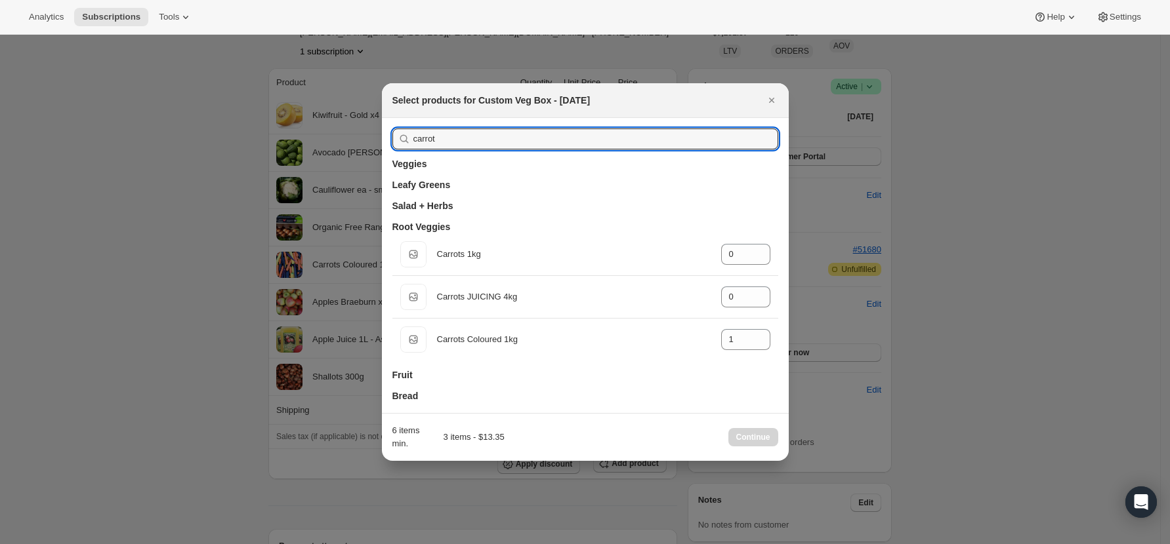
drag, startPoint x: 442, startPoint y: 138, endPoint x: 295, endPoint y: 131, distance: 147.8
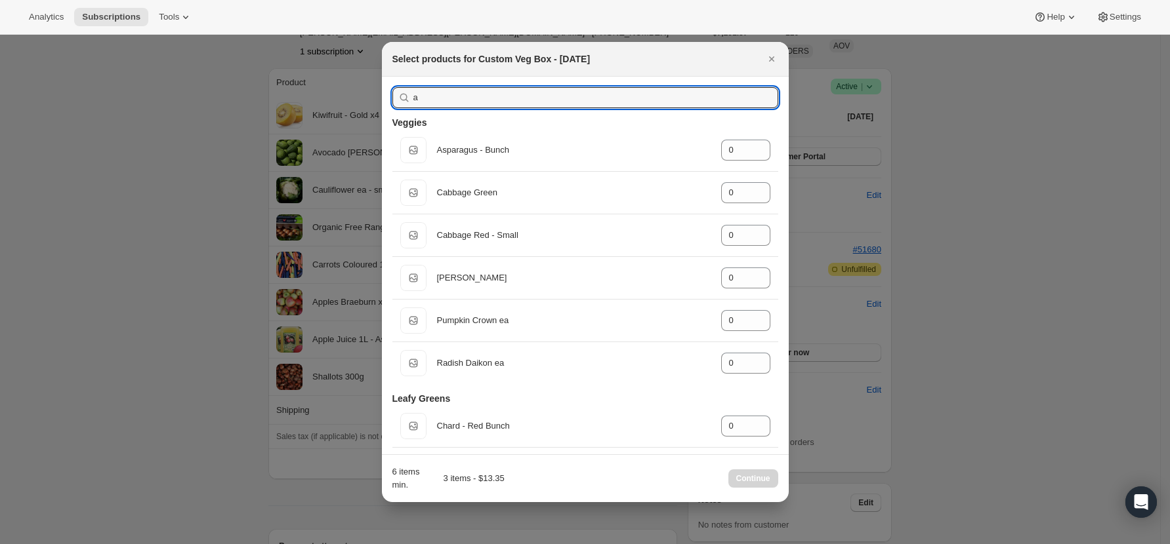
type input "ap"
type input "0"
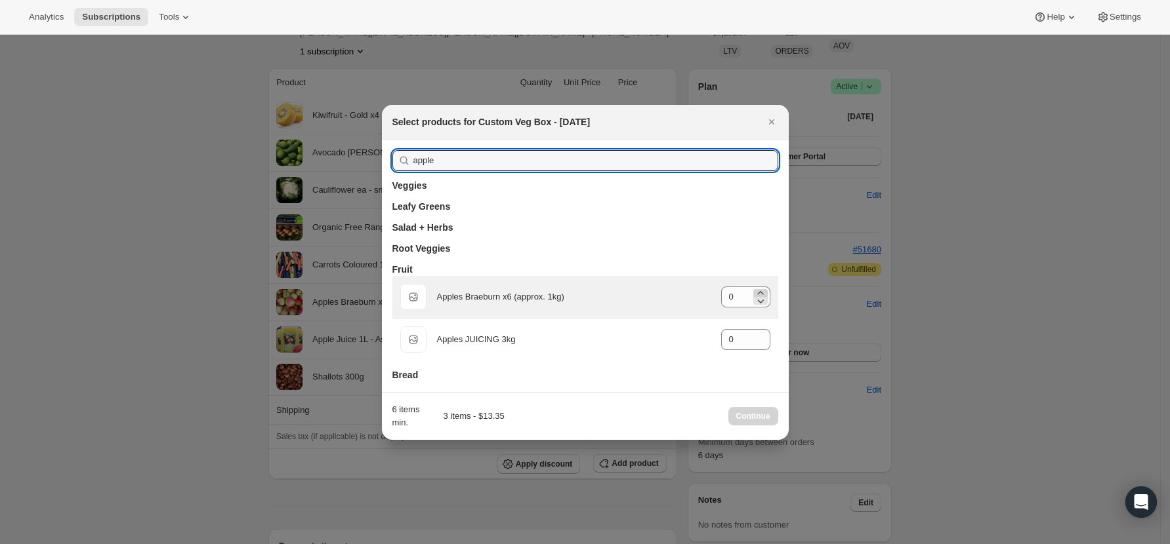
type input "apple"
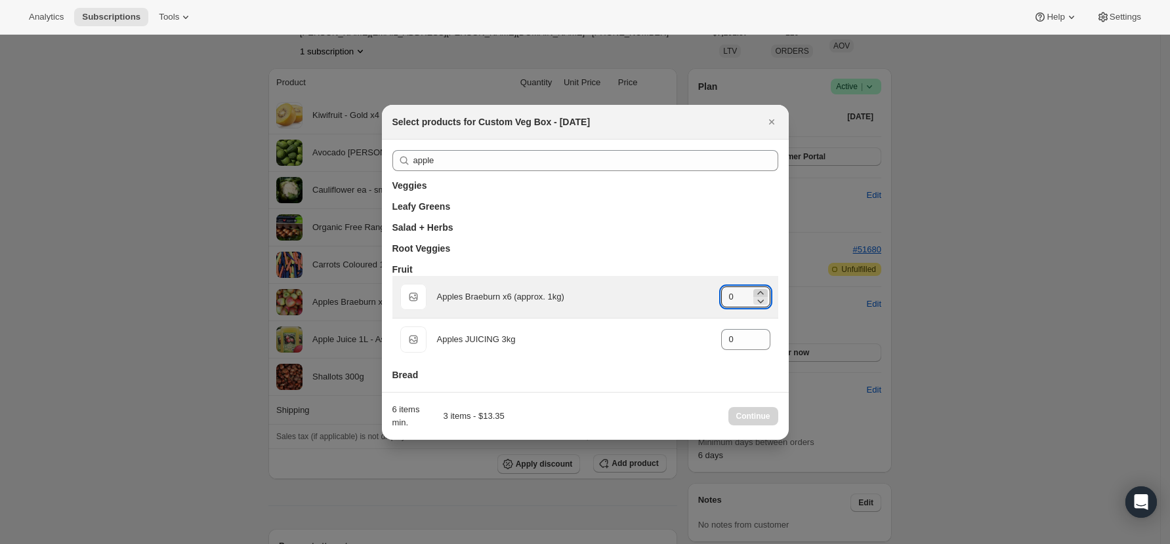
click at [756, 290] on icon ":rlt:" at bounding box center [760, 293] width 13 height 13
type input "1"
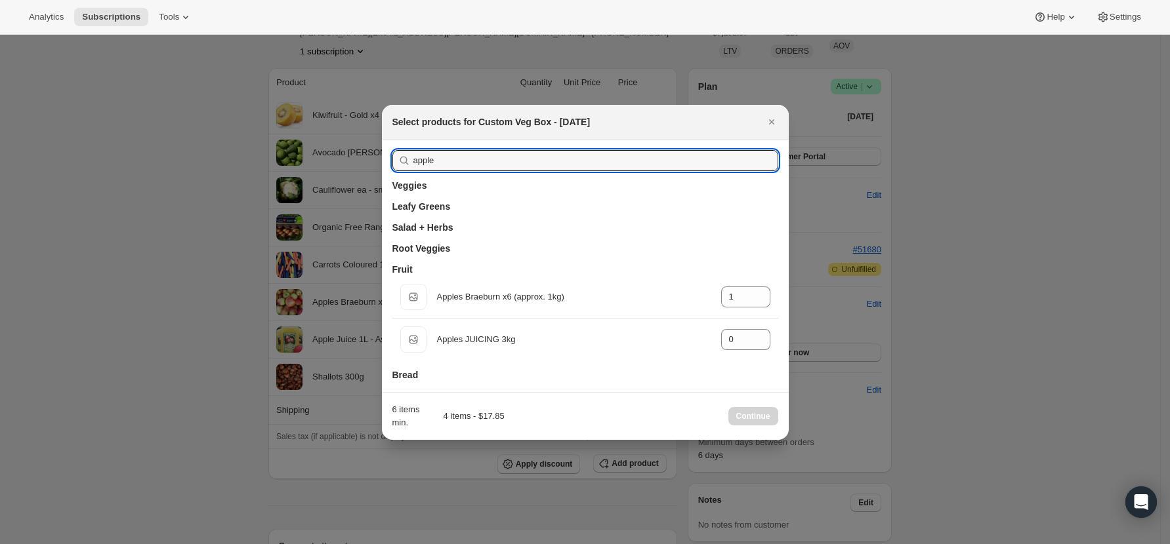
drag, startPoint x: 464, startPoint y: 158, endPoint x: 291, endPoint y: 143, distance: 173.2
drag, startPoint x: 455, startPoint y: 163, endPoint x: 302, endPoint y: 154, distance: 153.1
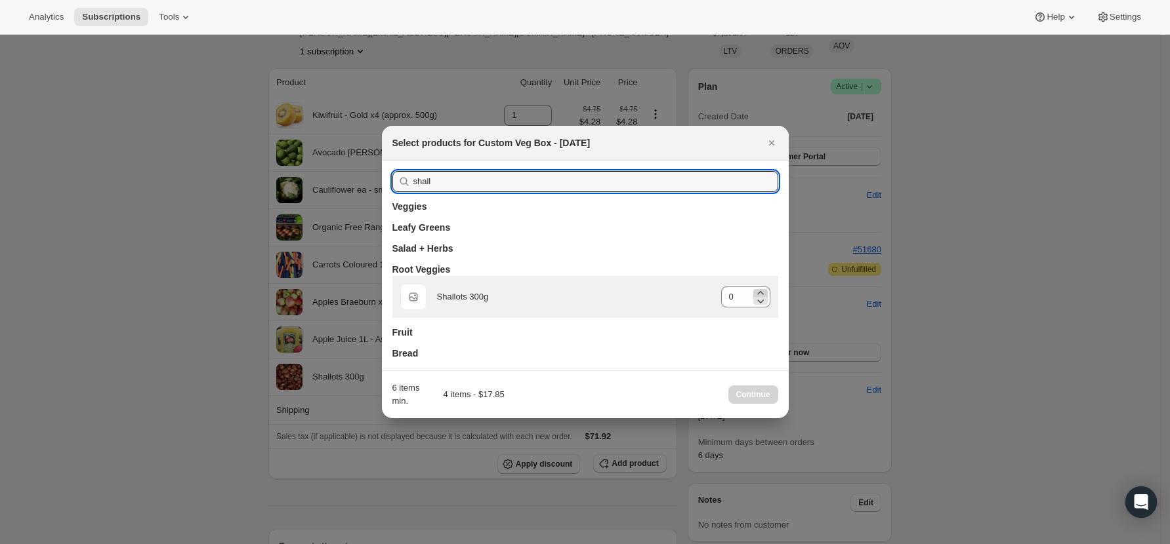
type input "shall"
click at [759, 291] on icon ":rlt:" at bounding box center [760, 293] width 13 height 13
type input "1"
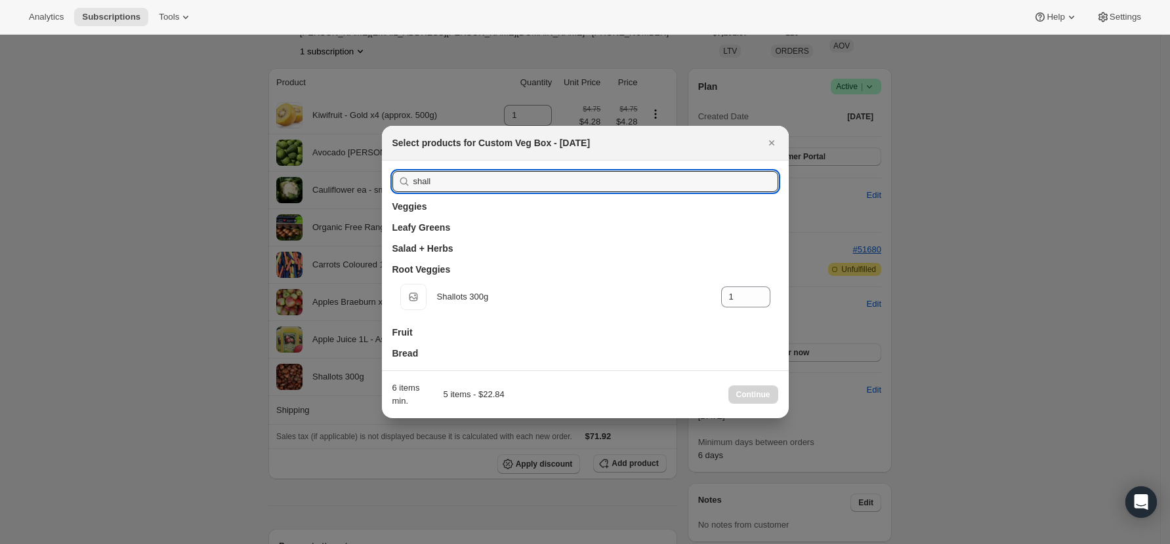
drag, startPoint x: 456, startPoint y: 182, endPoint x: 319, endPoint y: 177, distance: 137.2
type input "a"
type input "0"
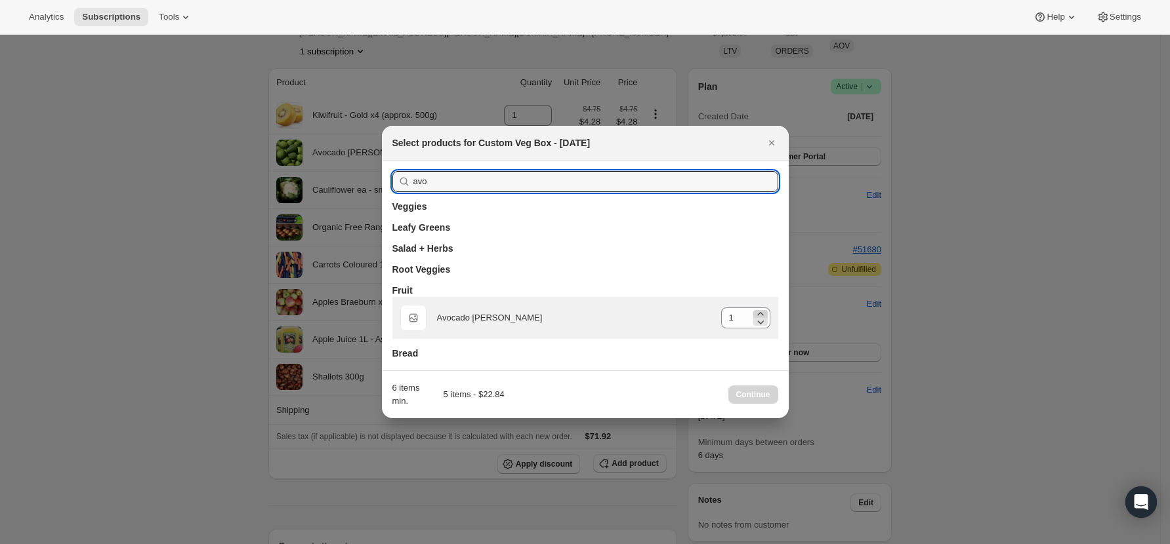
type input "avo"
click at [763, 312] on icon ":rlt:" at bounding box center [760, 314] width 13 height 13
type input "2"
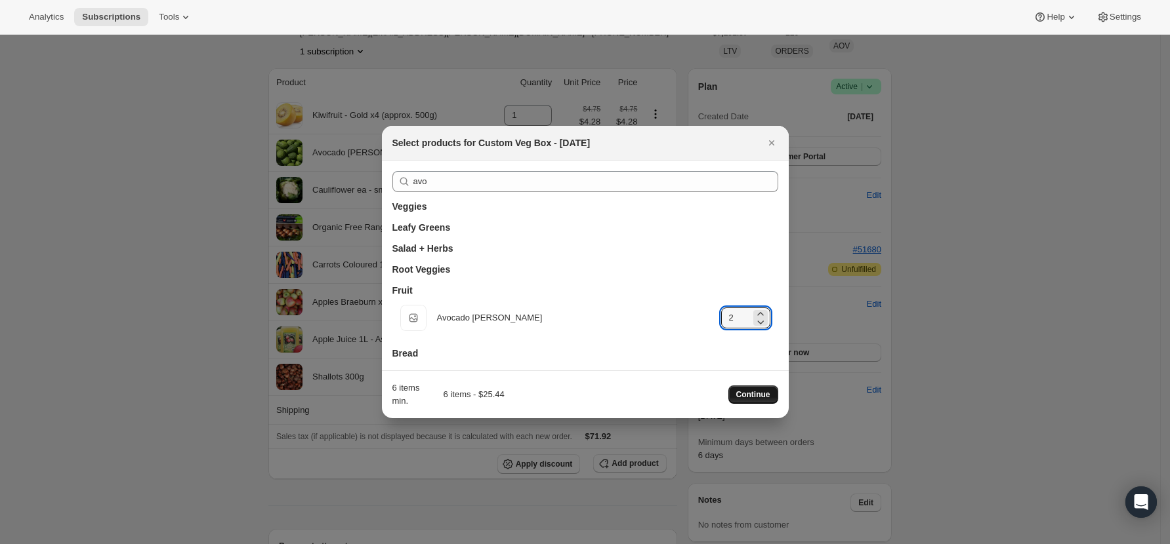
click at [764, 396] on span "Continue" at bounding box center [753, 395] width 34 height 10
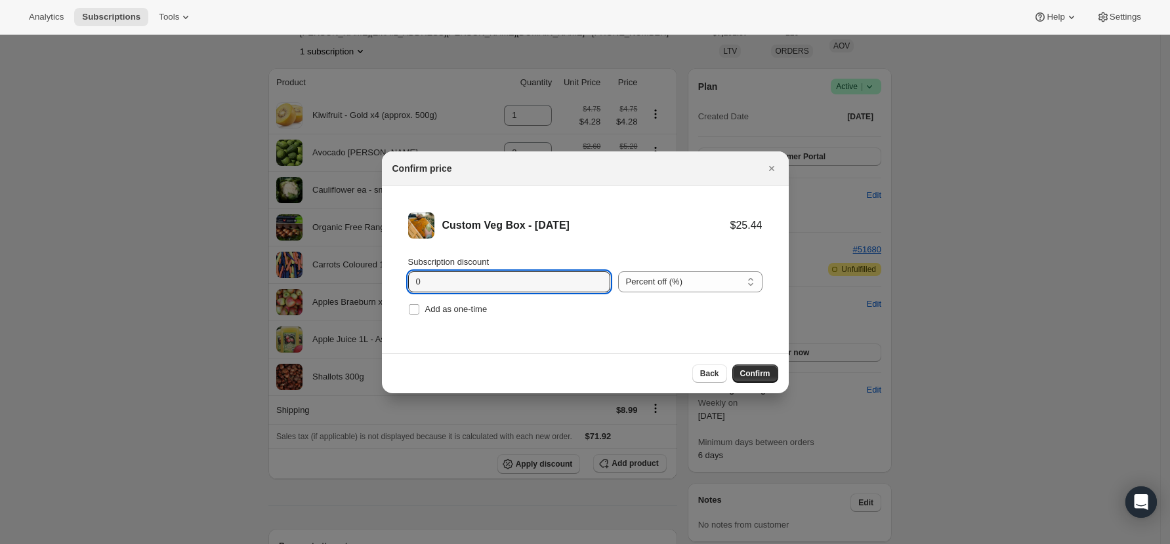
drag, startPoint x: 458, startPoint y: 279, endPoint x: 309, endPoint y: 264, distance: 149.7
type input "10"
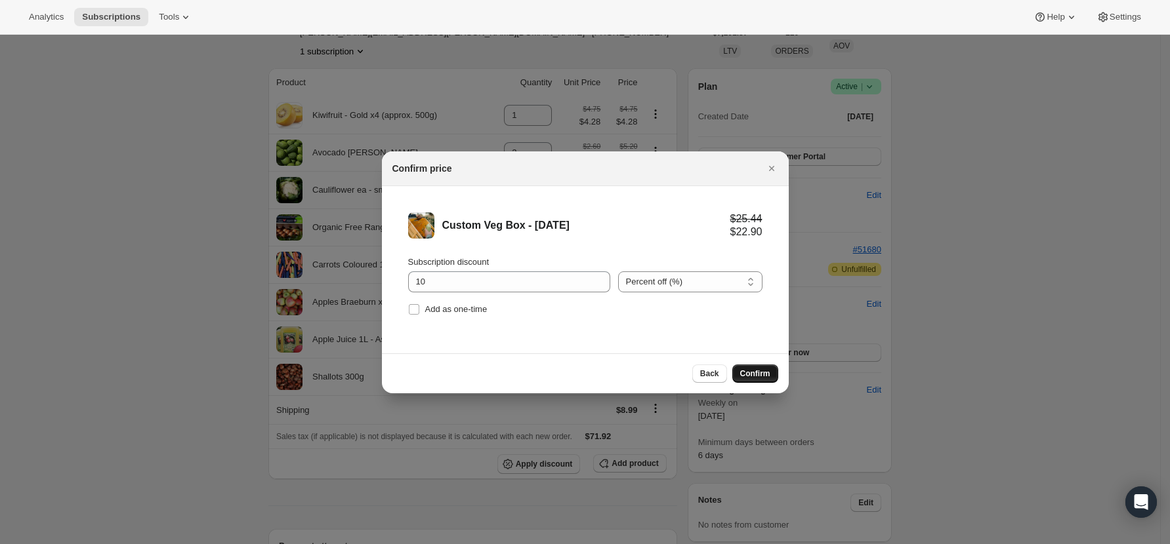
click at [749, 368] on button "Confirm" at bounding box center [755, 374] width 46 height 18
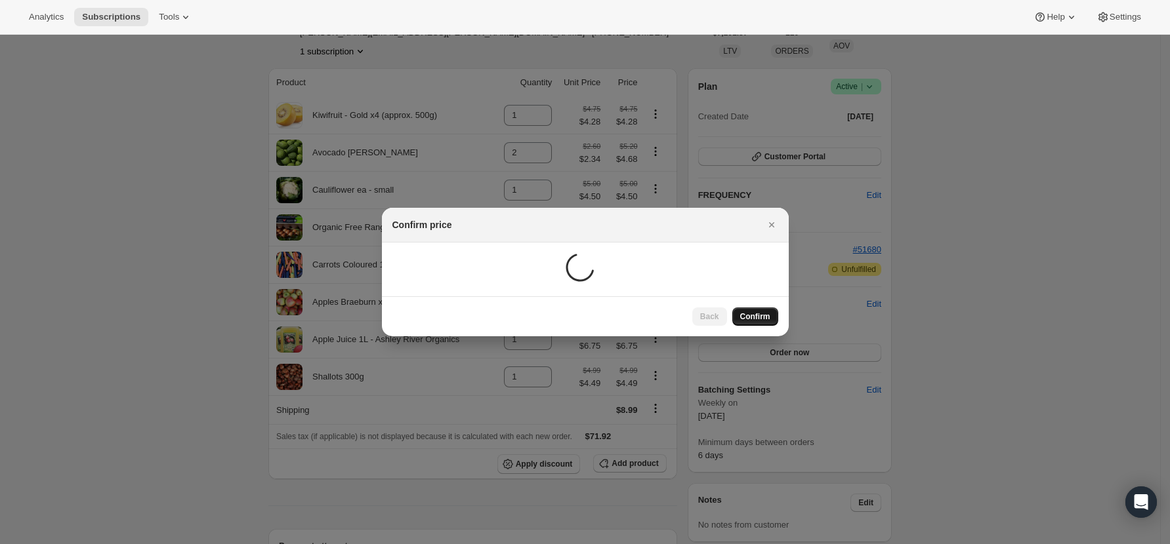
scroll to position [48, 0]
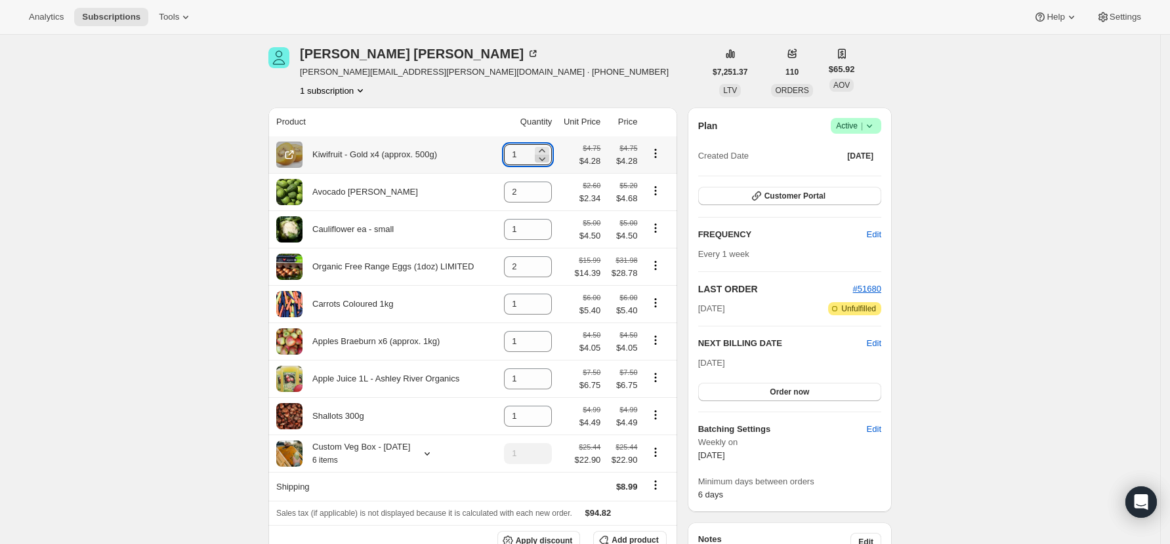
click at [546, 159] on icon at bounding box center [541, 158] width 13 height 13
type input "0"
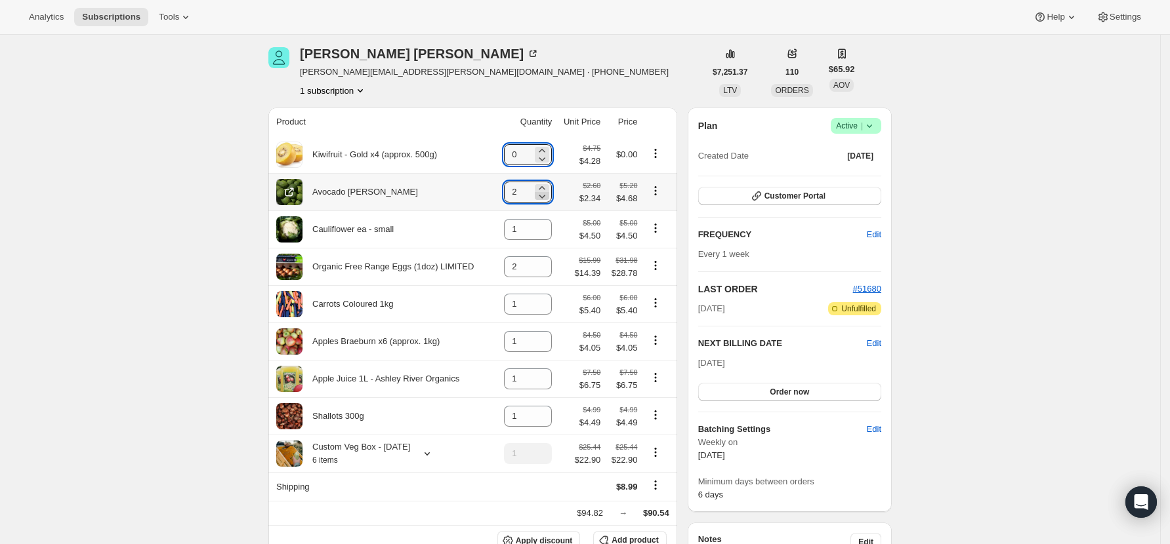
click at [548, 195] on icon at bounding box center [541, 196] width 13 height 13
click at [547, 195] on icon at bounding box center [541, 196] width 13 height 13
type input "0"
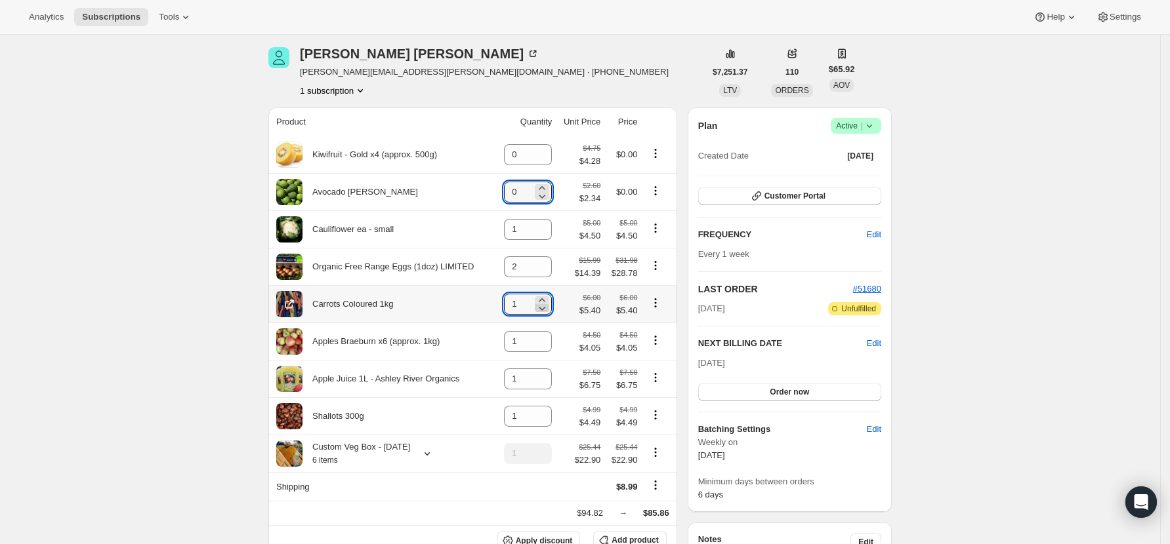
click at [548, 311] on icon at bounding box center [541, 308] width 13 height 13
type input "0"
click at [547, 346] on icon at bounding box center [541, 345] width 13 height 13
type input "0"
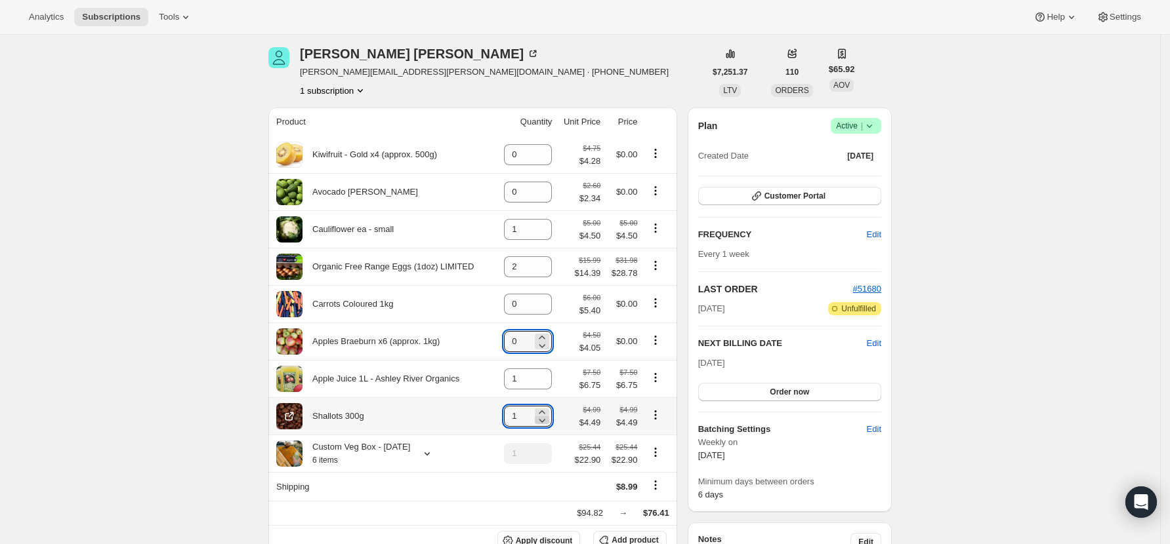
click at [544, 422] on icon at bounding box center [541, 420] width 13 height 13
type input "0"
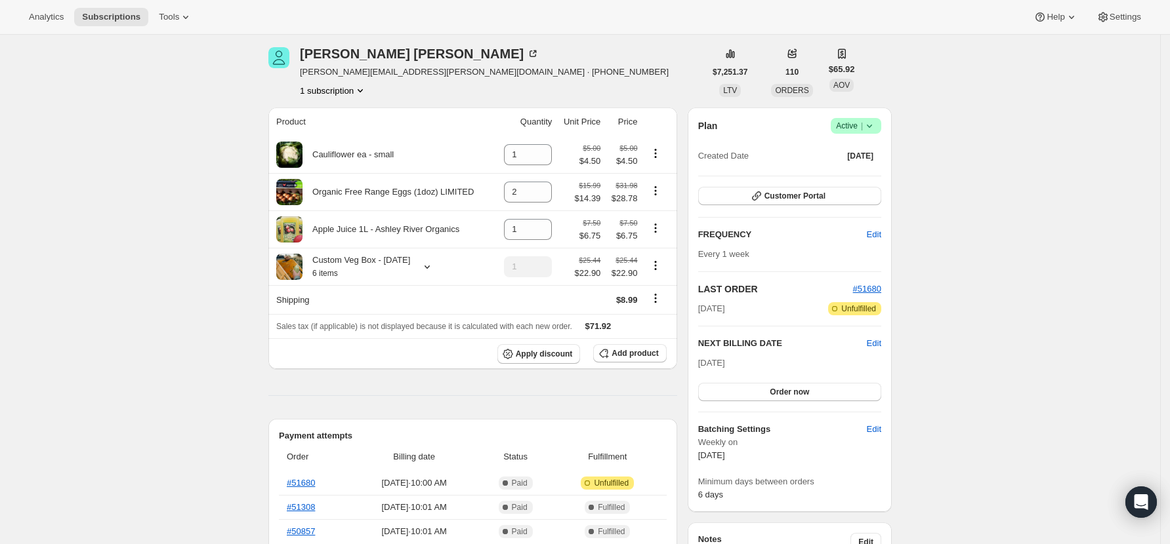
scroll to position [0, 0]
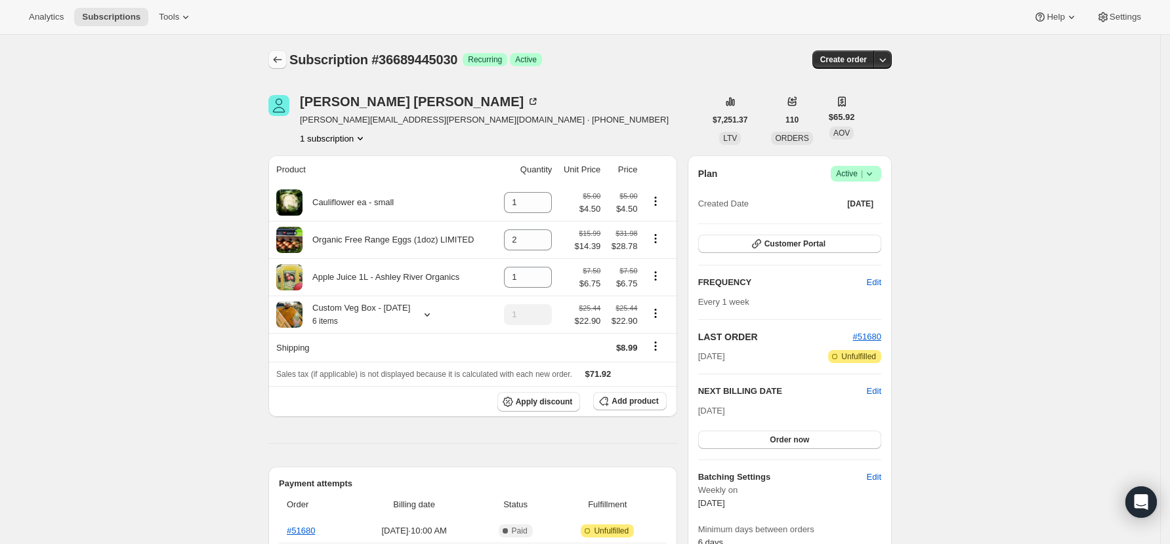
click at [280, 55] on icon "Subscriptions" at bounding box center [277, 59] width 13 height 13
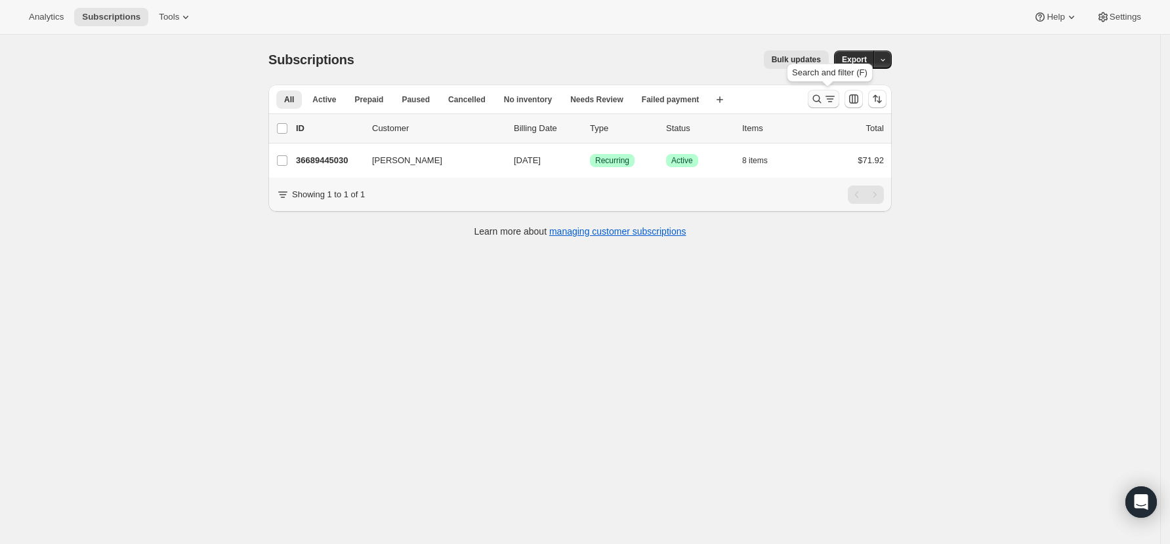
click at [823, 99] on icon "Search and filter results" at bounding box center [816, 98] width 13 height 13
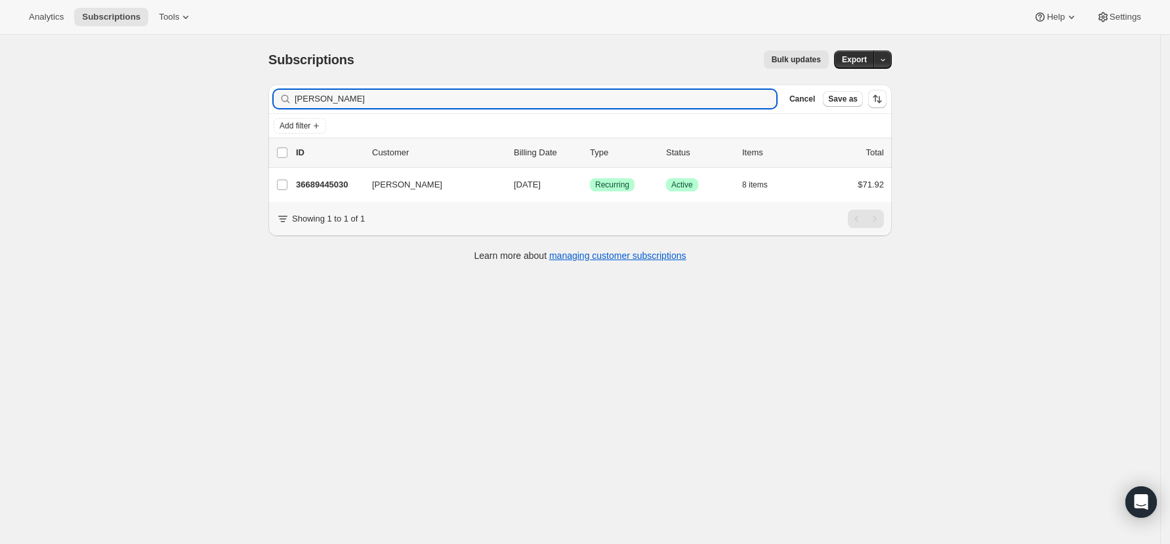
drag, startPoint x: 326, startPoint y: 98, endPoint x: 248, endPoint y: 90, distance: 78.5
click at [248, 90] on div "Subscriptions. This page is ready Subscriptions Bulk updates More actions Bulk …" at bounding box center [580, 307] width 1160 height 544
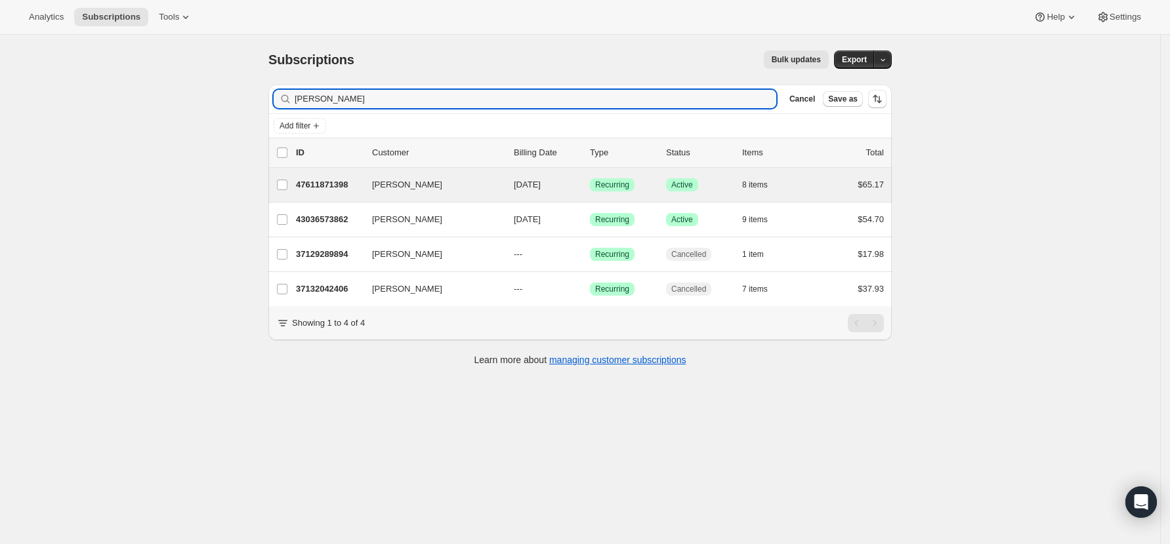
type input "[PERSON_NAME]"
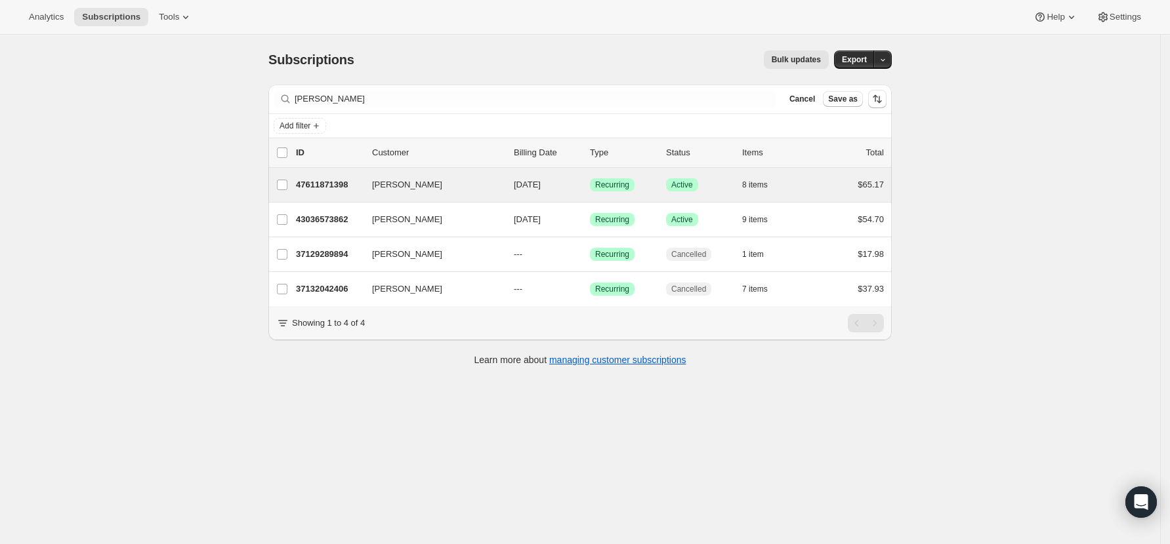
click at [337, 172] on div "[PERSON_NAME] 47611871398 [PERSON_NAME] [DATE] Success Recurring Success Active…" at bounding box center [579, 185] width 623 height 34
click at [338, 180] on p "47611871398" at bounding box center [329, 184] width 66 height 13
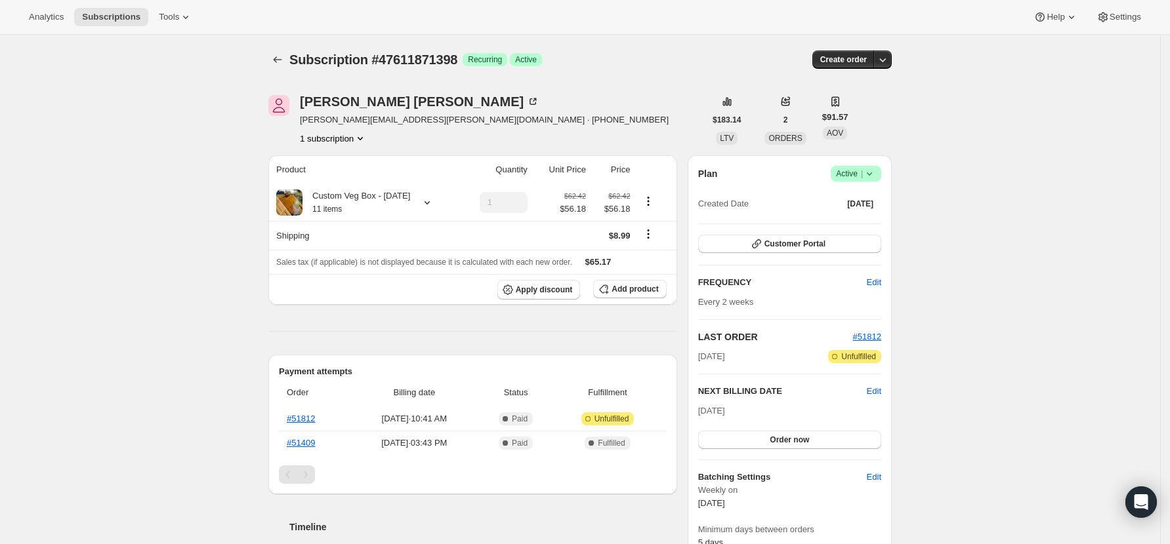
scroll to position [174, 0]
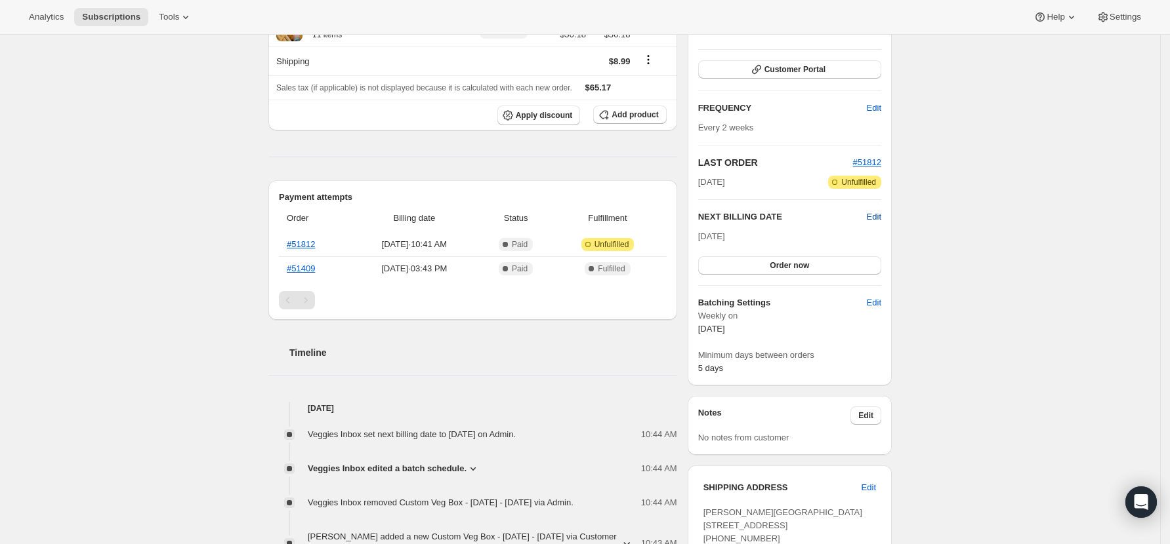
click at [874, 219] on span "Edit" at bounding box center [874, 217] width 14 height 13
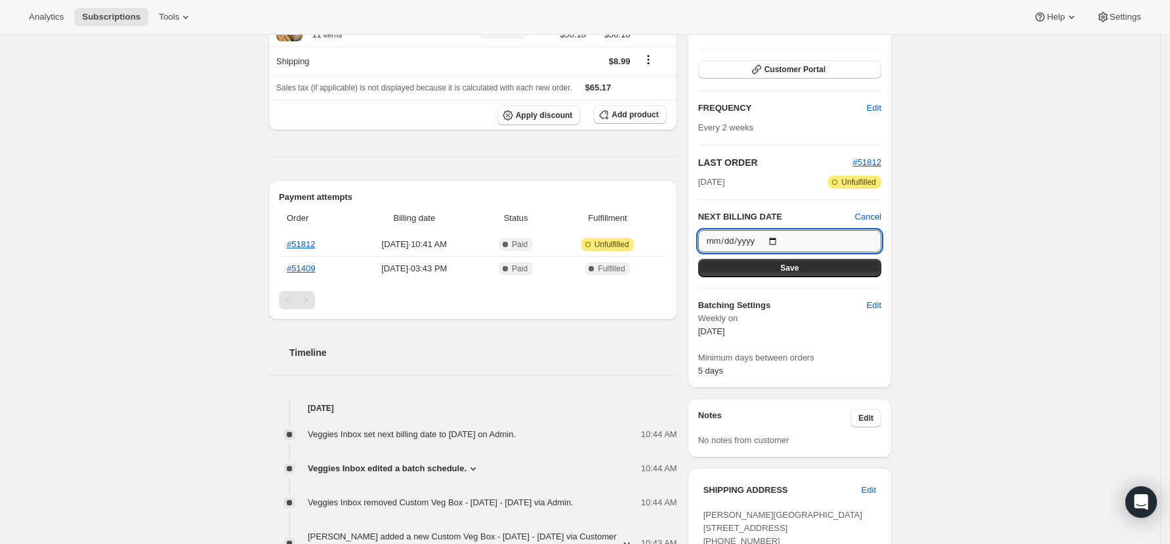
click at [783, 244] on input "[DATE]" at bounding box center [789, 241] width 183 height 22
type input "[DATE]"
click at [821, 277] on div "Plan Success Active | Created Date [DATE] Customer Portal FREQUENCY Edit Every …" at bounding box center [789, 184] width 183 height 386
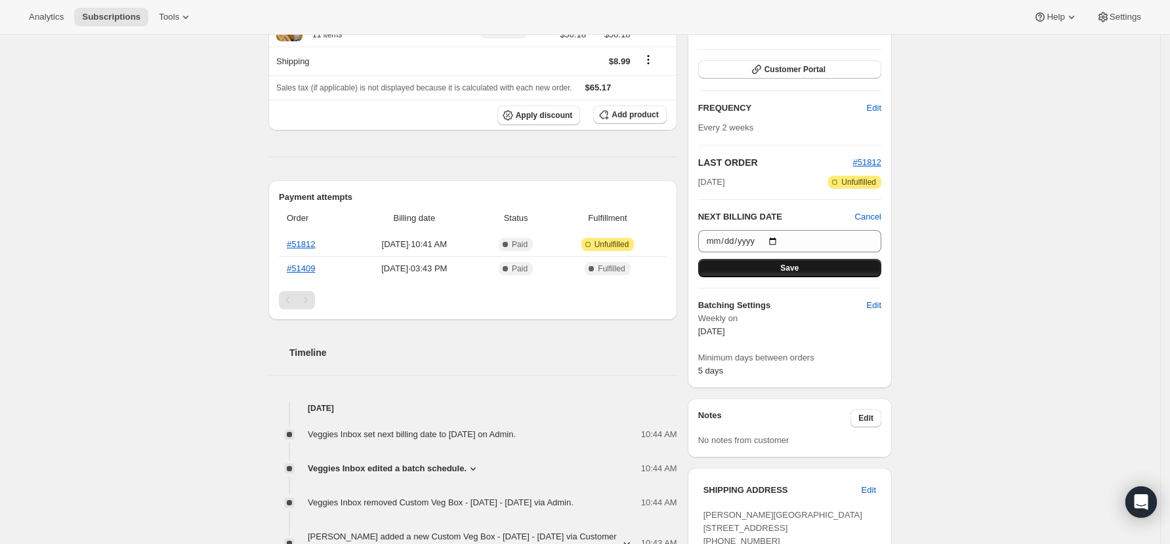
click at [764, 268] on button "Save" at bounding box center [789, 268] width 183 height 18
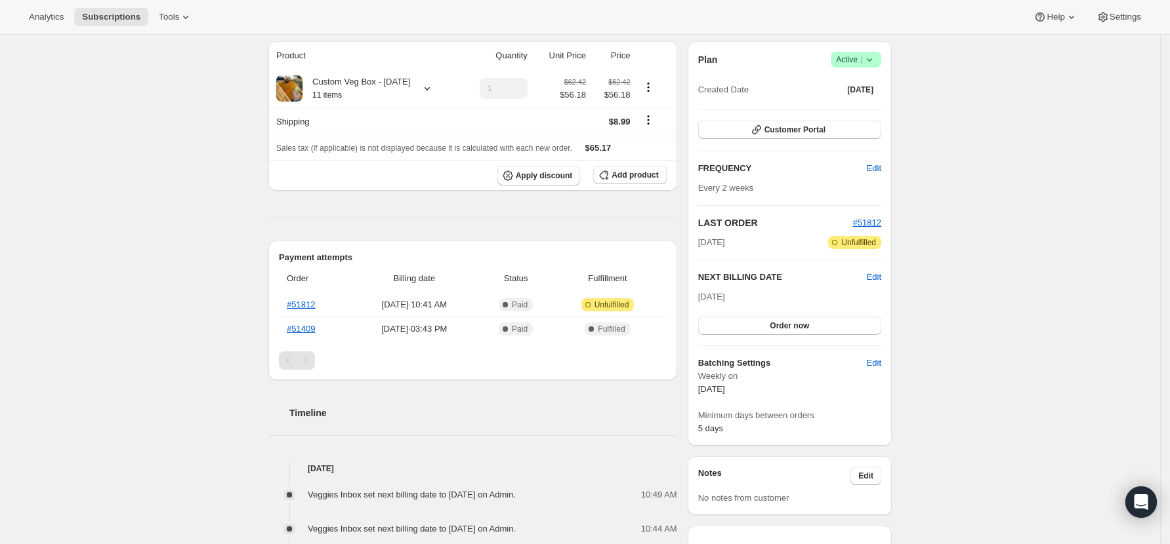
scroll to position [0, 0]
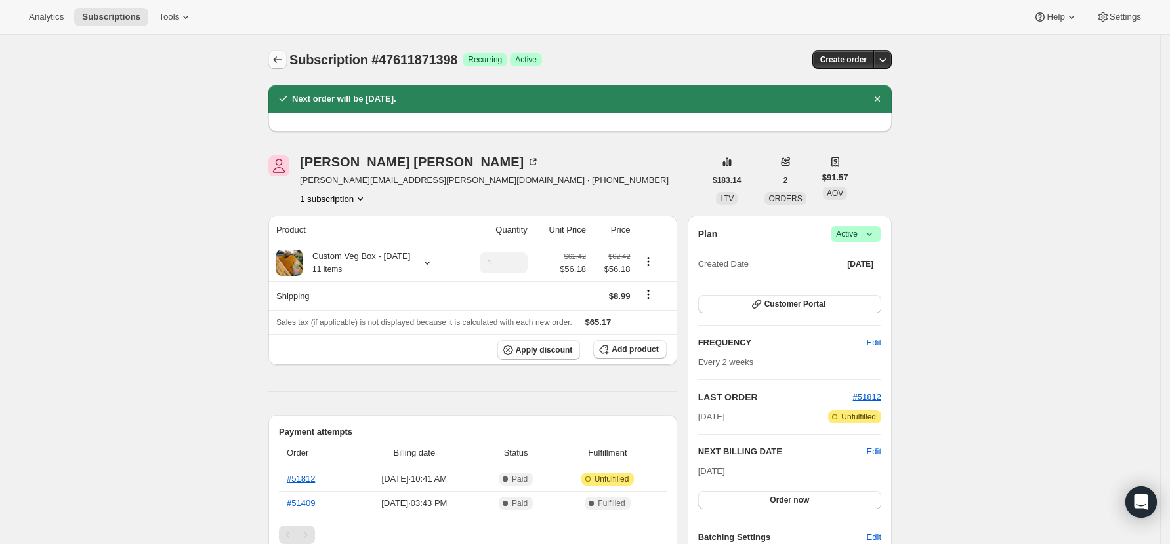
click at [278, 59] on icon "Subscriptions" at bounding box center [277, 59] width 13 height 13
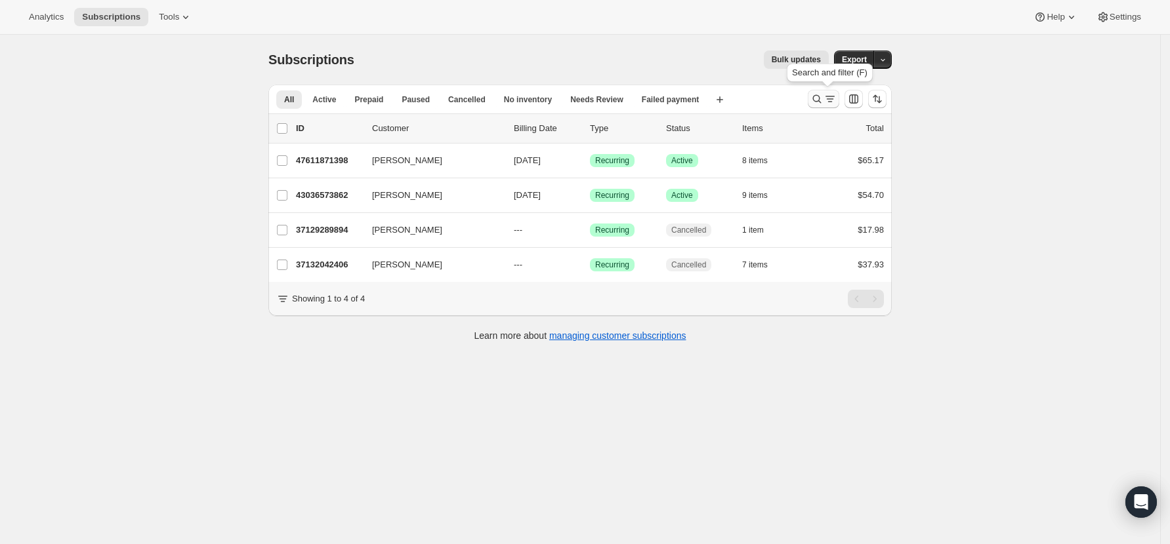
click at [819, 102] on icon "Search and filter results" at bounding box center [816, 98] width 13 height 13
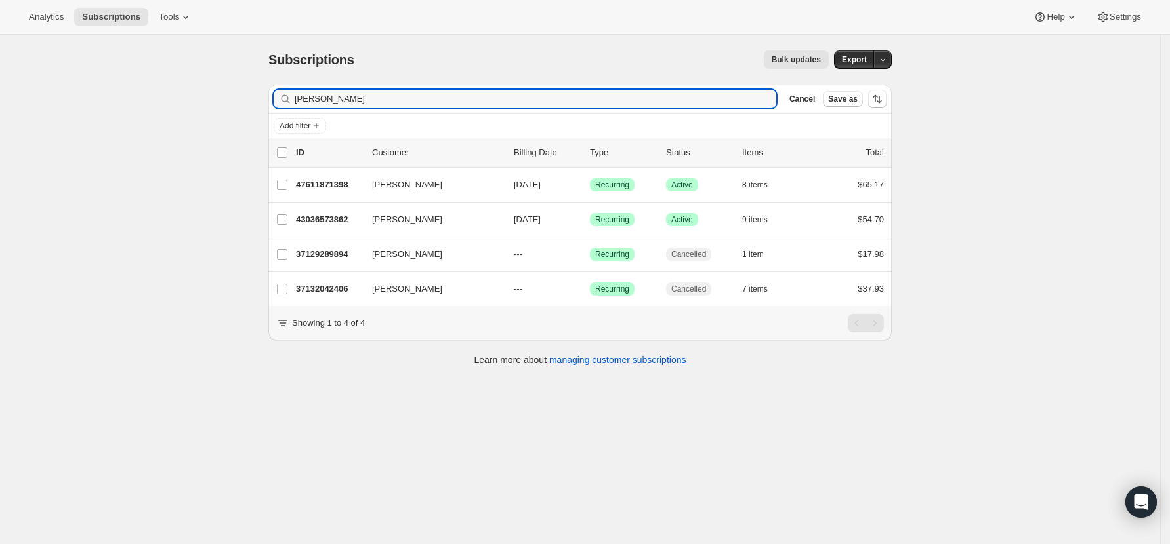
drag, startPoint x: 331, startPoint y: 98, endPoint x: 201, endPoint y: 89, distance: 129.6
click at [201, 89] on div "Subscriptions. This page is ready Subscriptions Bulk updates More actions Bulk …" at bounding box center [580, 307] width 1160 height 544
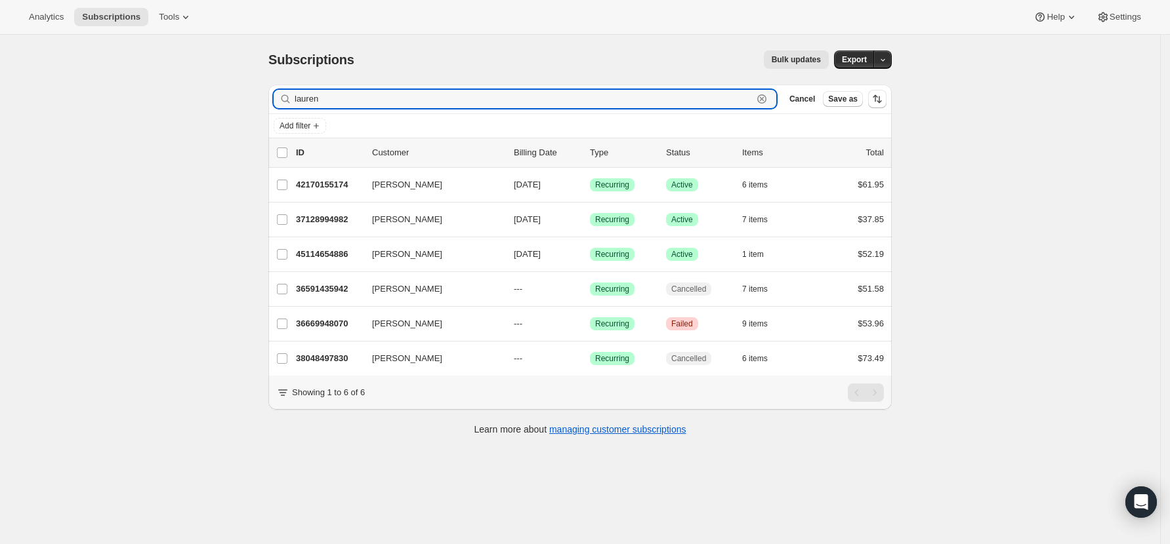
drag, startPoint x: 323, startPoint y: 100, endPoint x: 226, endPoint y: 91, distance: 97.6
click at [226, 91] on div "Subscriptions. This page is ready Subscriptions Bulk updates More actions Bulk …" at bounding box center [580, 307] width 1160 height 544
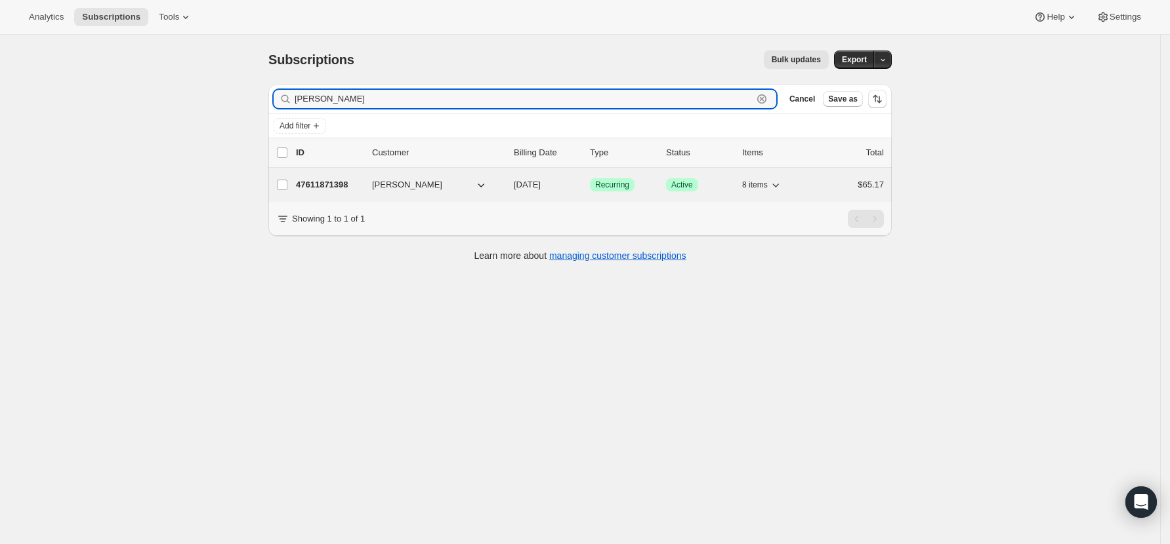
type input "[PERSON_NAME]"
click at [306, 190] on p "47611871398" at bounding box center [329, 184] width 66 height 13
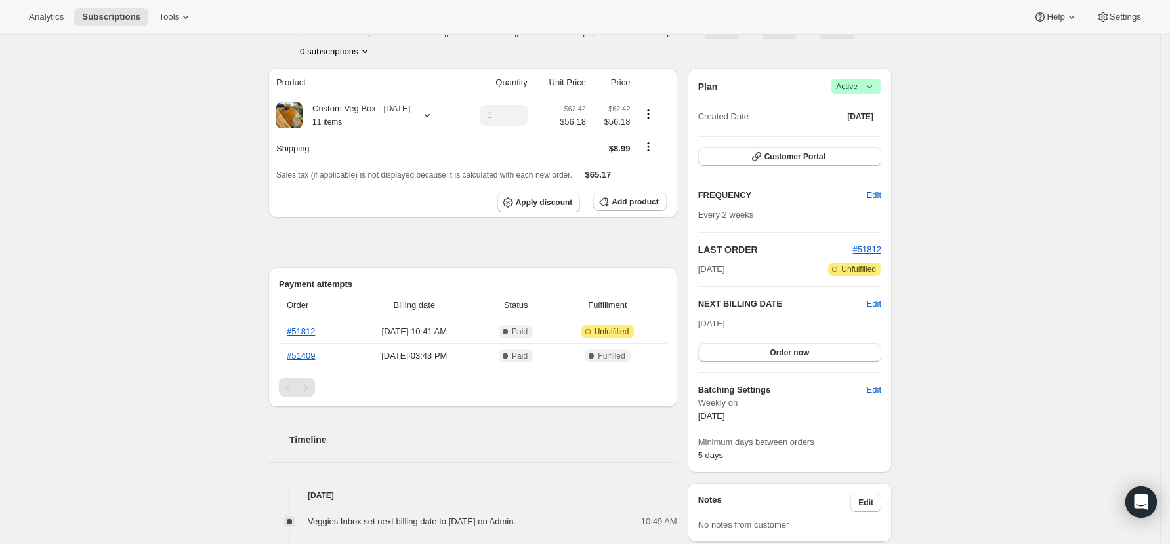
scroll to position [174, 0]
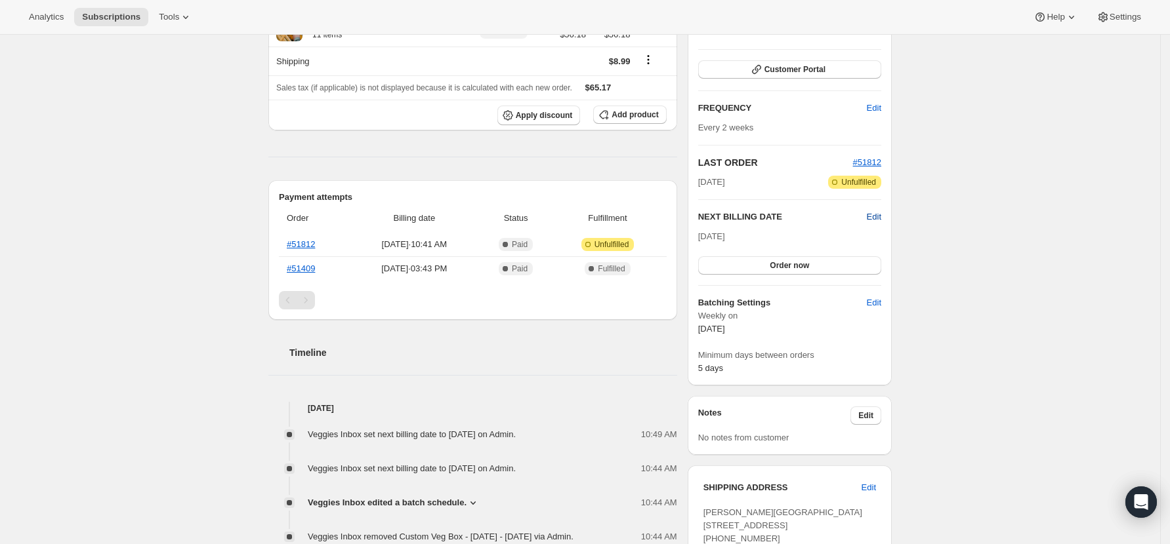
click at [876, 215] on span "Edit" at bounding box center [874, 217] width 14 height 13
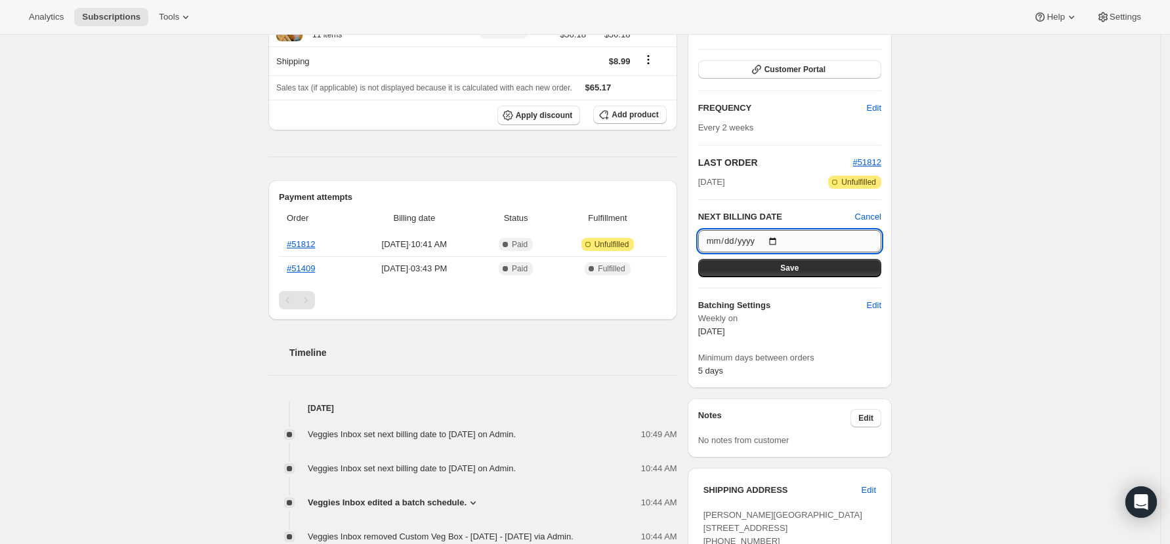
click at [782, 238] on input "[DATE]" at bounding box center [789, 241] width 183 height 22
click at [1053, 342] on div "Subscription #47611871398. This page is ready Subscription #47611871398 Success…" at bounding box center [580, 360] width 1160 height 1001
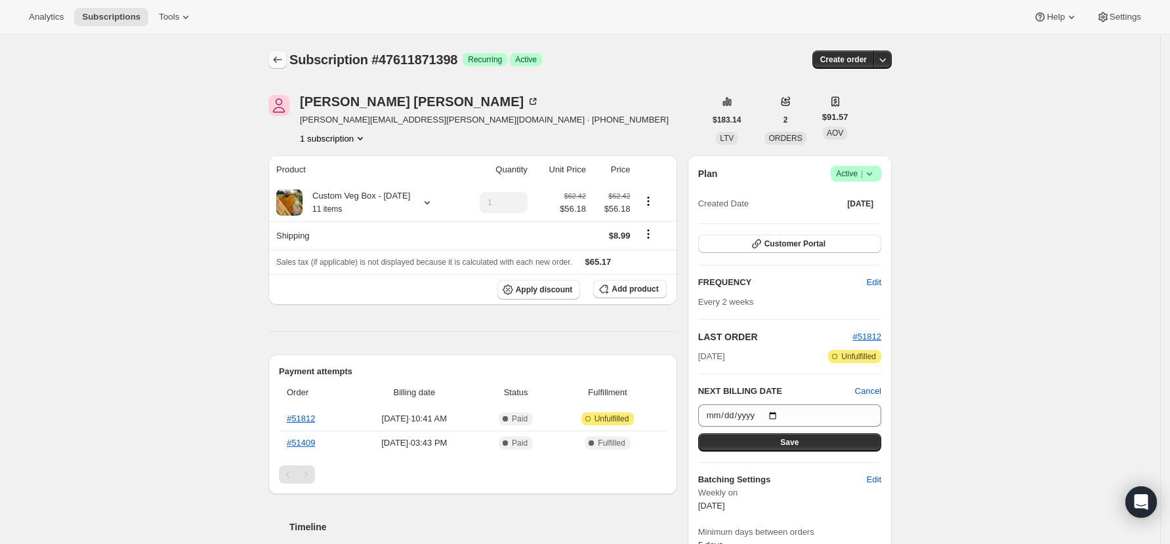
click at [280, 58] on icon "Subscriptions" at bounding box center [278, 59] width 9 height 7
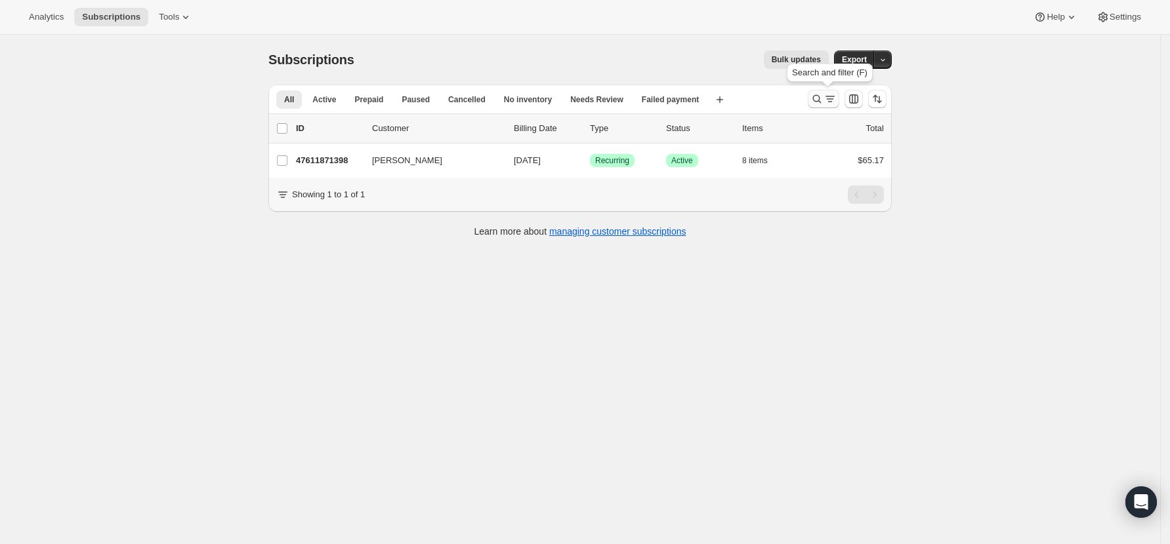
click at [821, 101] on icon "Search and filter results" at bounding box center [816, 98] width 13 height 13
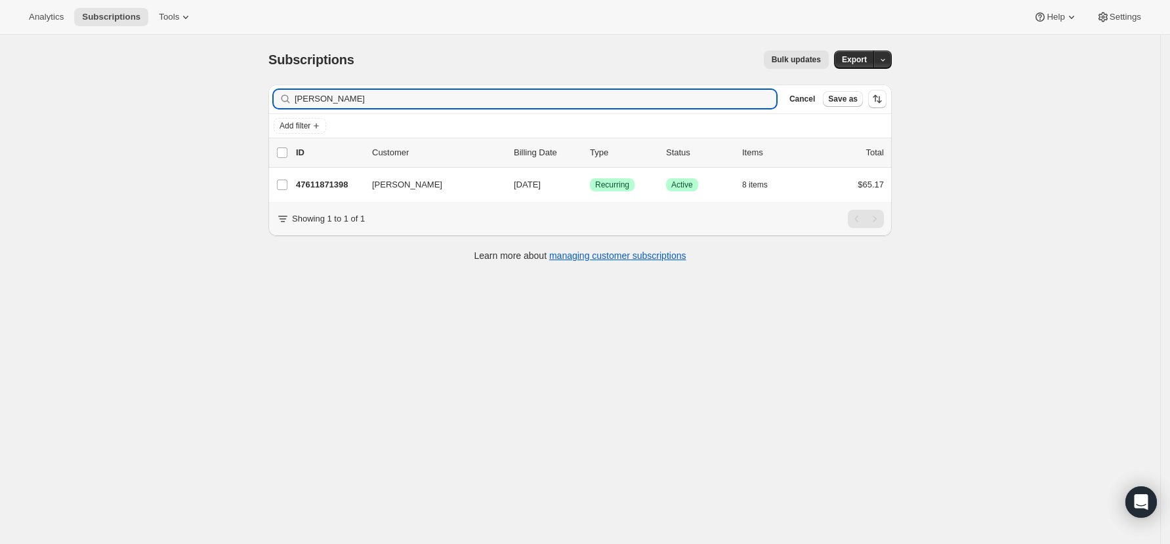
drag, startPoint x: 386, startPoint y: 103, endPoint x: 165, endPoint y: 100, distance: 221.1
click at [165, 100] on div "Subscriptions. This page is ready Subscriptions Bulk updates More actions Bulk …" at bounding box center [580, 307] width 1160 height 544
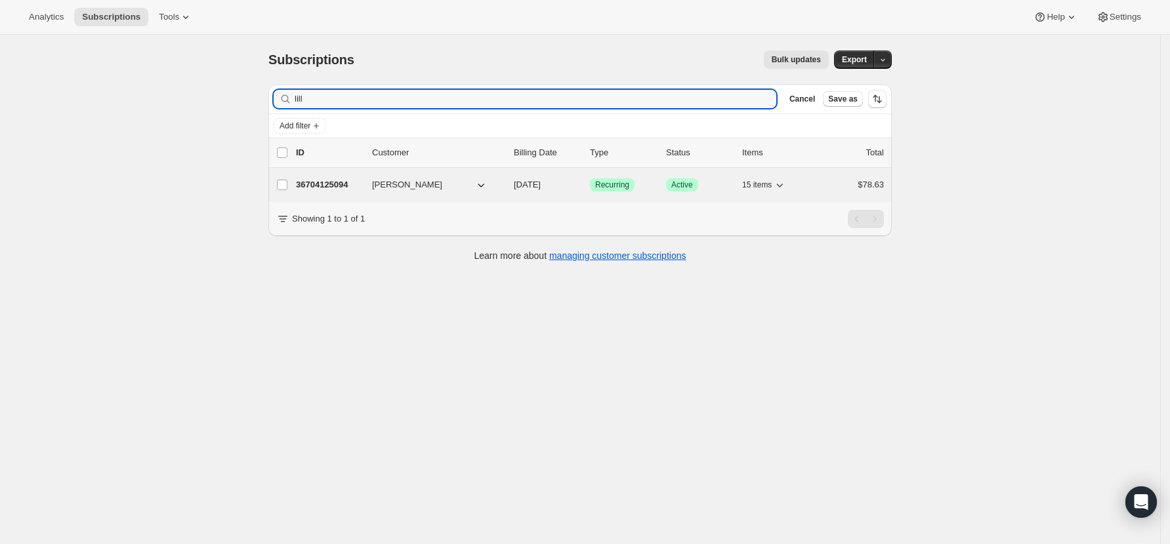
type input "lill"
click at [319, 180] on p "36704125094" at bounding box center [329, 184] width 66 height 13
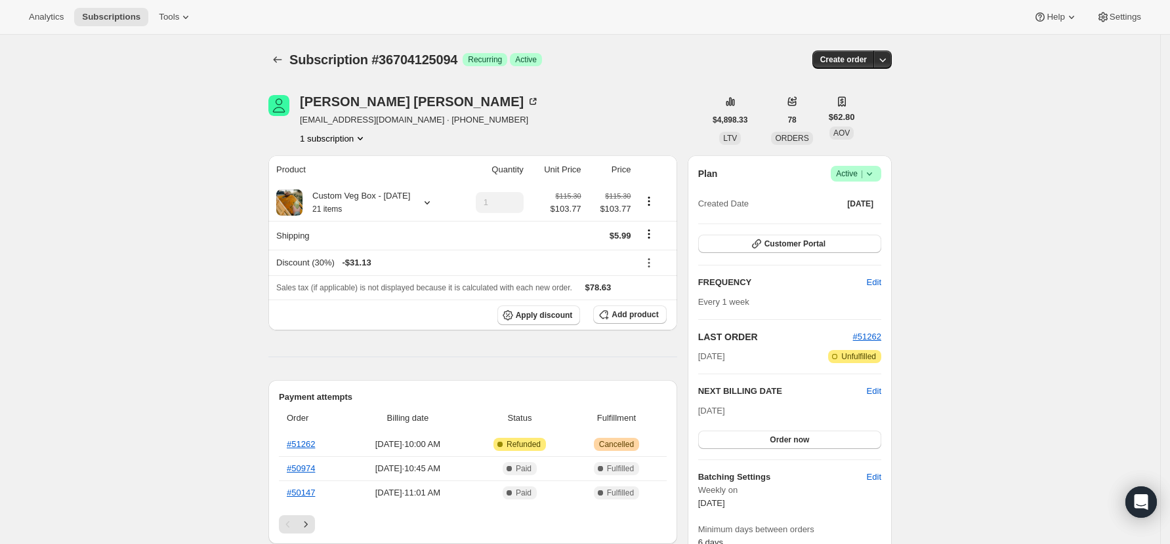
scroll to position [87, 0]
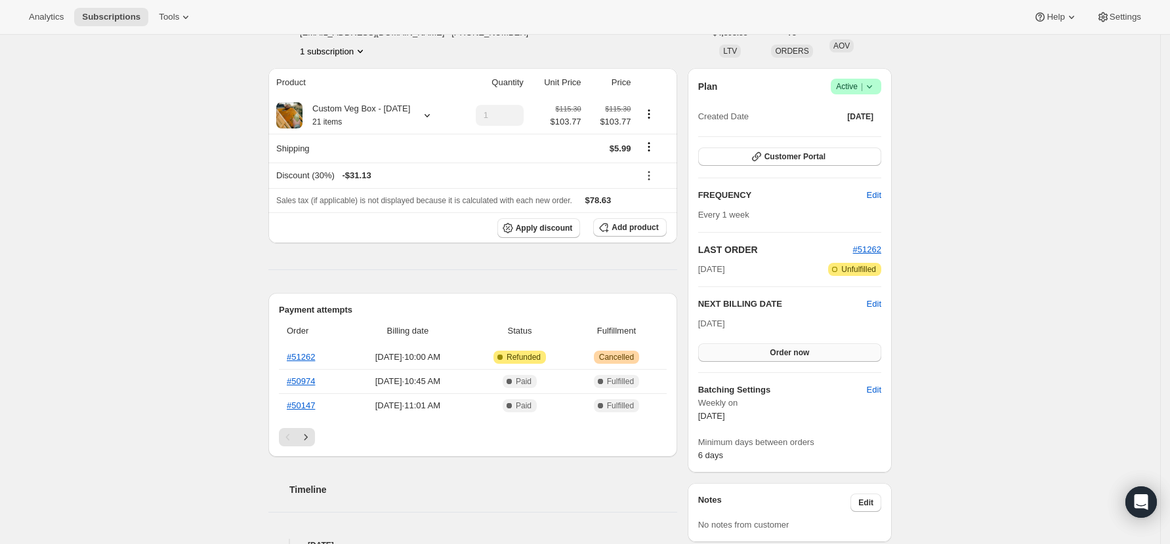
click at [777, 349] on span "Order now" at bounding box center [788, 353] width 39 height 10
click at [777, 349] on span "Click to confirm" at bounding box center [790, 353] width 60 height 10
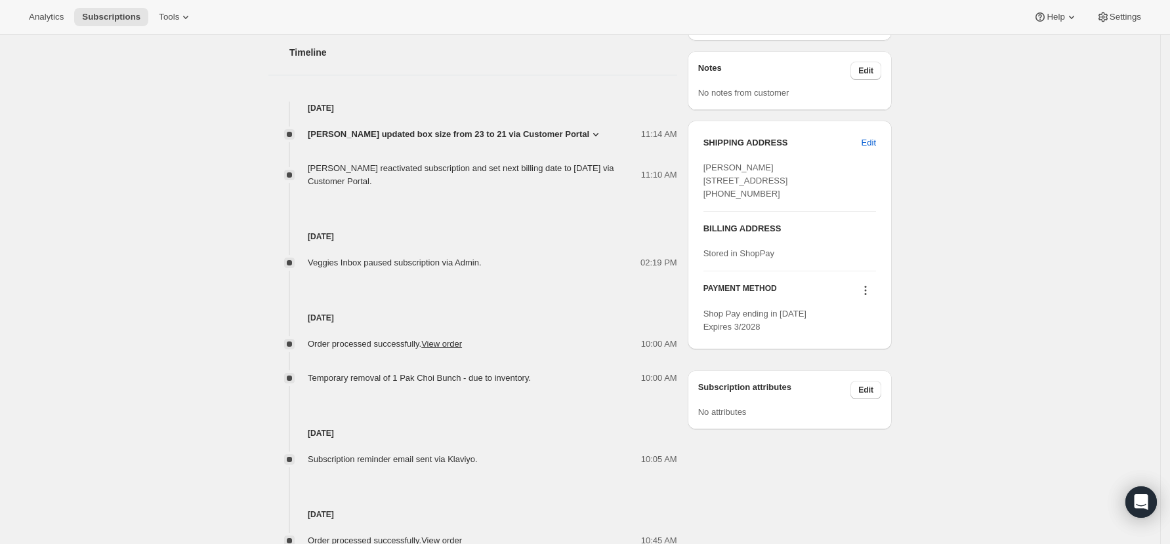
scroll to position [0, 0]
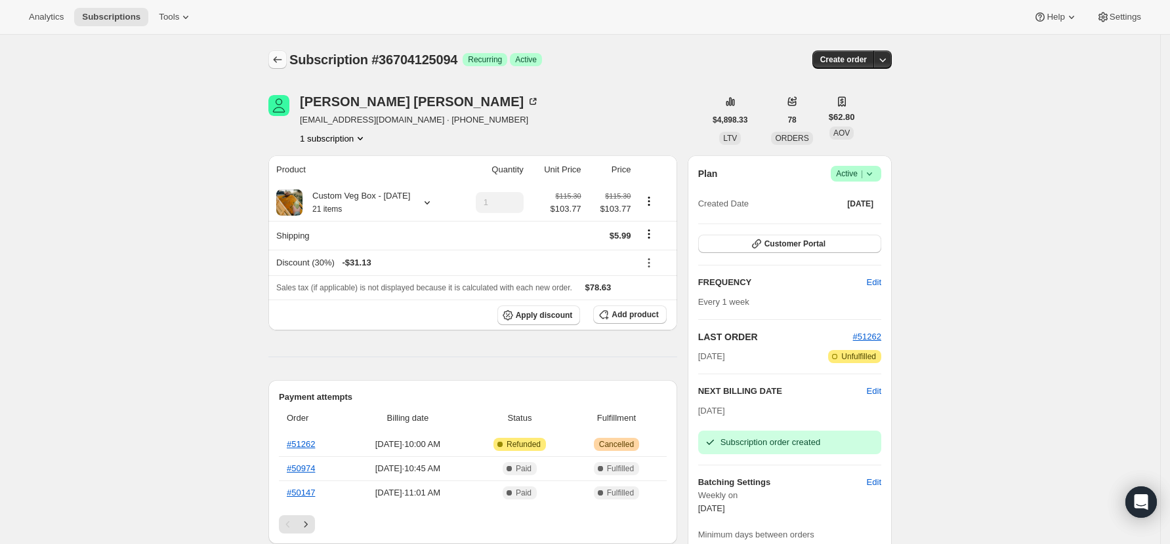
click at [277, 56] on icon "Subscriptions" at bounding box center [277, 59] width 13 height 13
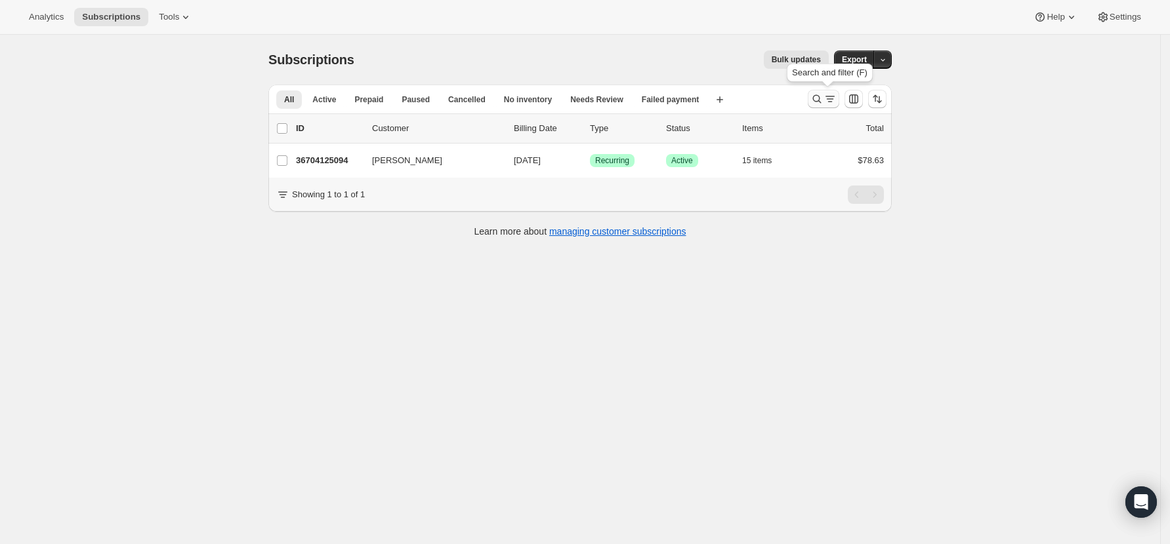
click at [816, 98] on icon "Search and filter results" at bounding box center [816, 98] width 13 height 13
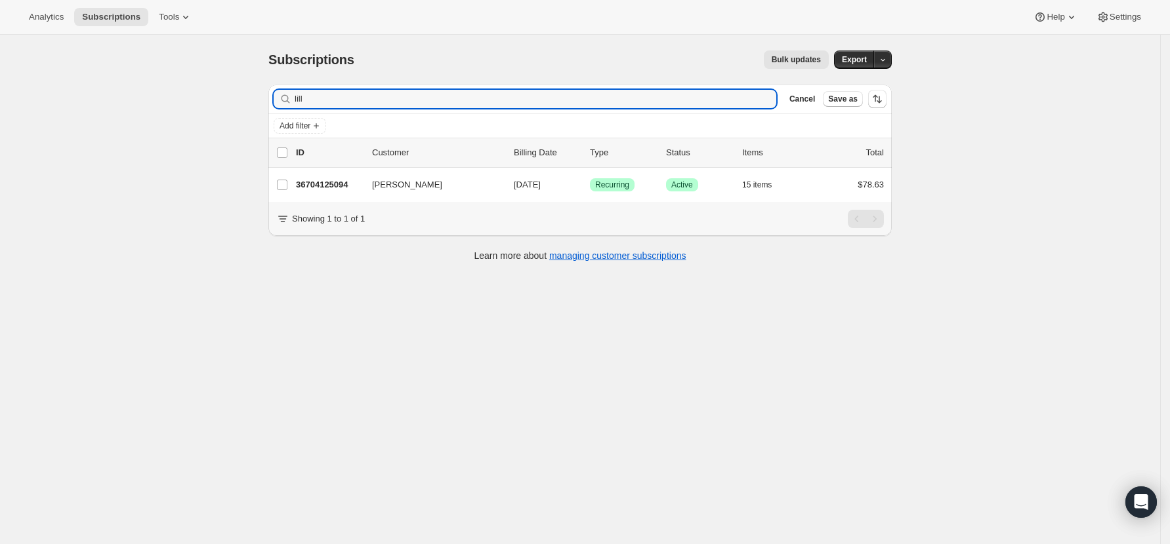
drag, startPoint x: 310, startPoint y: 103, endPoint x: 224, endPoint y: 86, distance: 87.0
click at [224, 86] on div "Subscriptions. This page is ready Subscriptions Bulk updates More actions Bulk …" at bounding box center [580, 307] width 1160 height 544
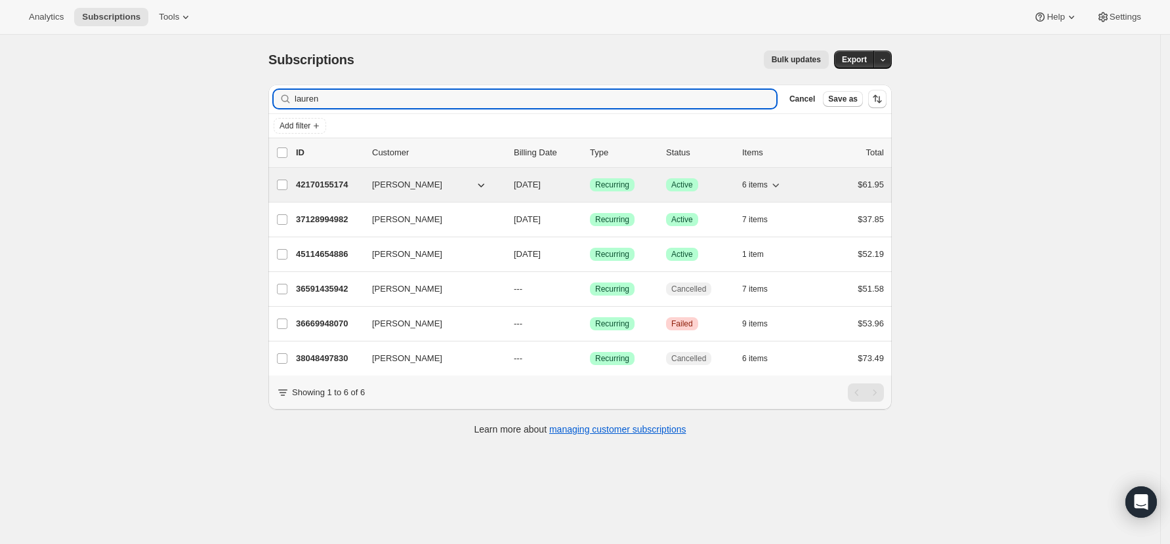
type input "lauren"
click at [336, 186] on p "42170155174" at bounding box center [329, 184] width 66 height 13
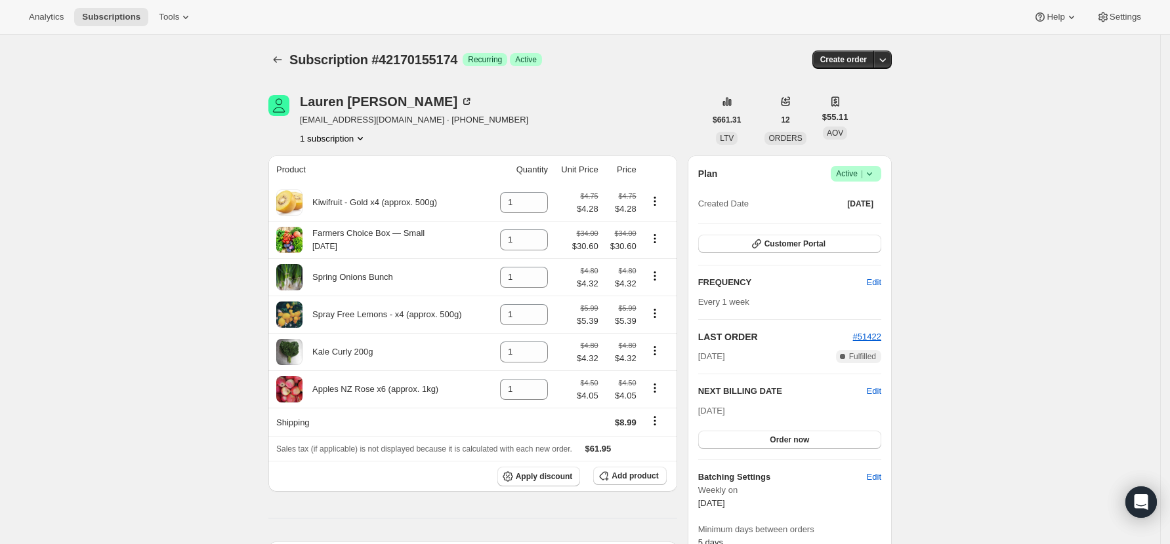
scroll to position [87, 0]
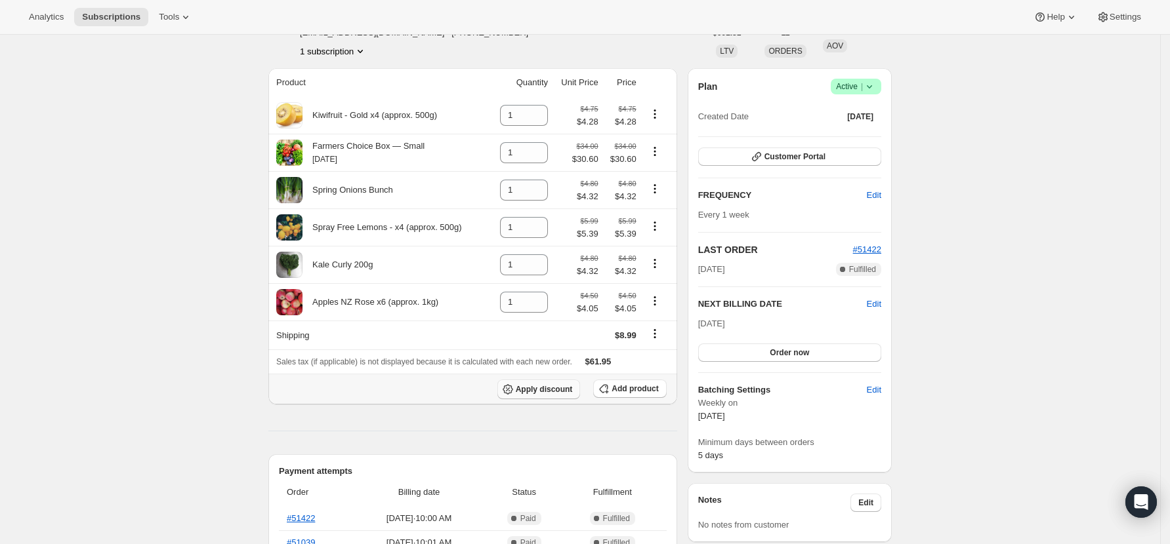
click at [550, 395] on span "Apply discount" at bounding box center [544, 389] width 57 height 10
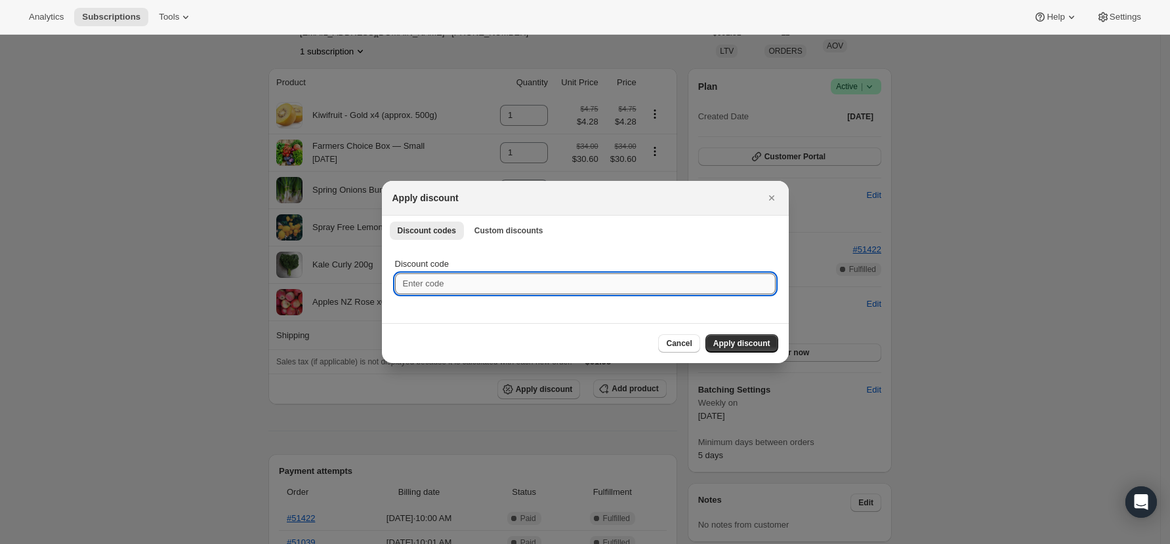
click at [447, 289] on input "Discount code" at bounding box center [585, 284] width 380 height 21
type input "FREE"
click at [507, 231] on span "Custom discounts" at bounding box center [508, 231] width 69 height 10
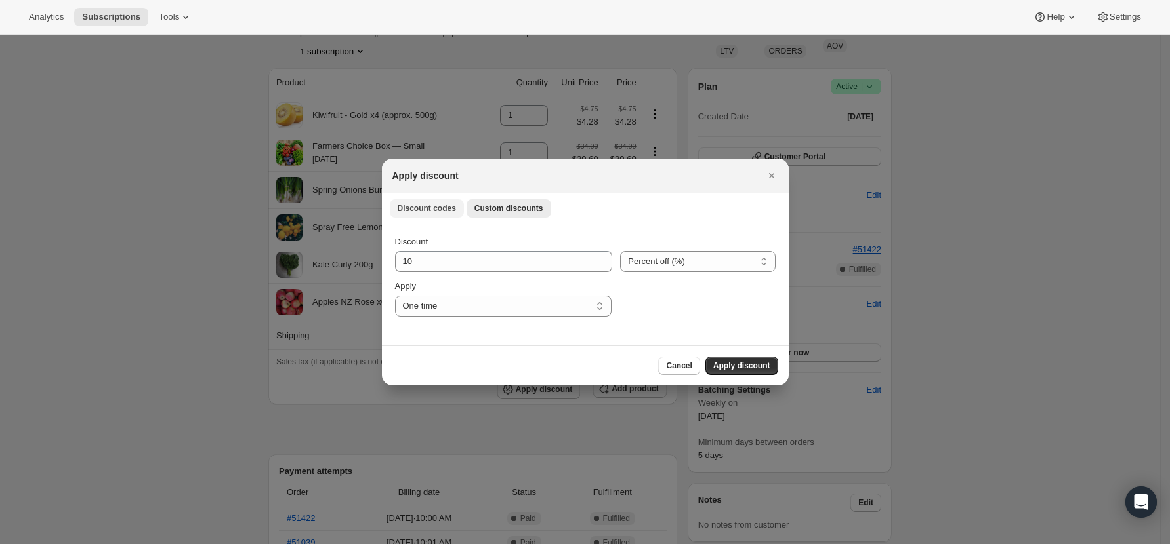
click at [417, 215] on button "Discount codes" at bounding box center [427, 208] width 74 height 18
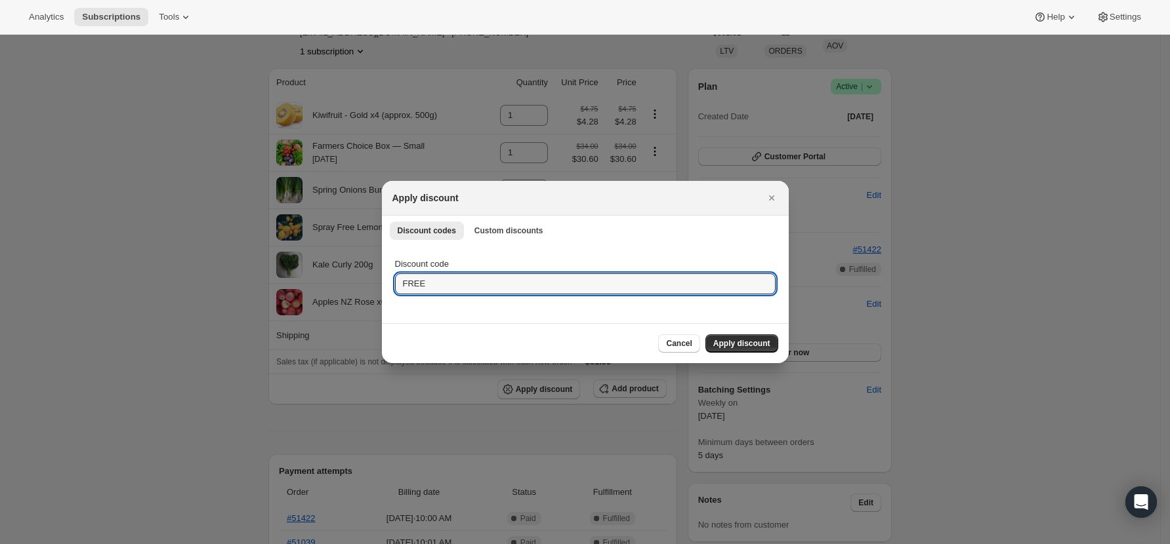
drag, startPoint x: 459, startPoint y: 285, endPoint x: 341, endPoint y: 281, distance: 118.1
type input "R"
type input "FREE_1KGVEG"
click at [750, 333] on div "Cancel Apply discount" at bounding box center [585, 343] width 407 height 40
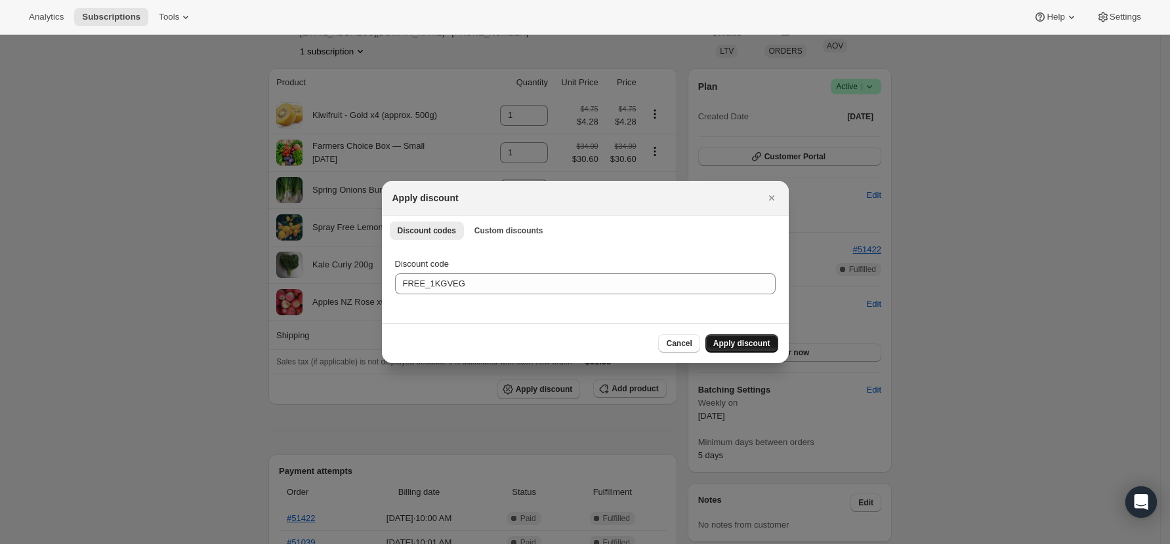
click at [748, 341] on span "Apply discount" at bounding box center [741, 343] width 57 height 10
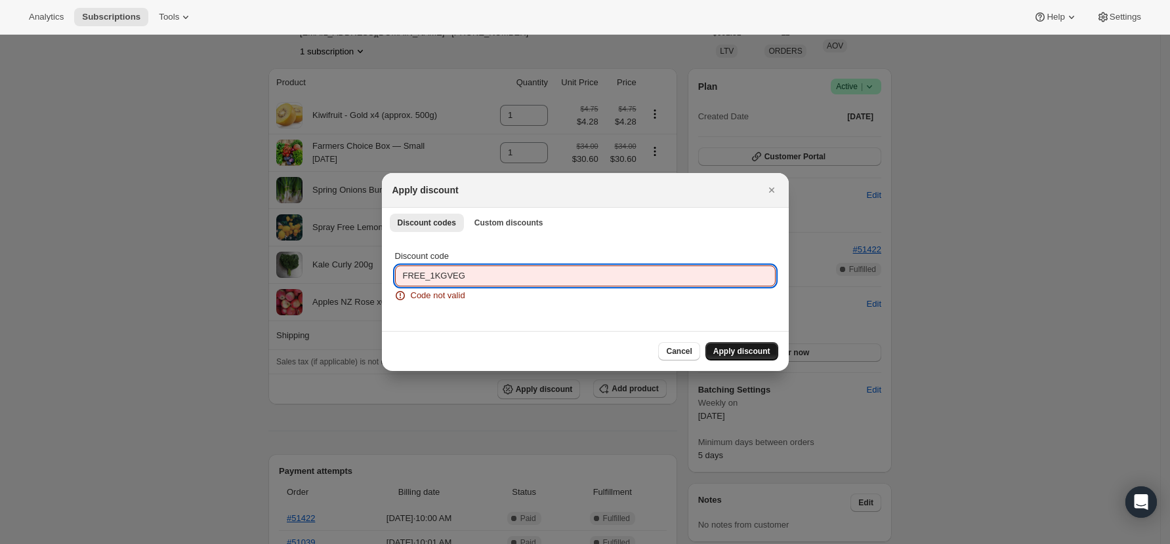
click at [424, 275] on input "FREE_1KGVEG" at bounding box center [585, 276] width 380 height 21
click at [689, 349] on span "Cancel" at bounding box center [679, 351] width 26 height 10
